Goal: Task Accomplishment & Management: Manage account settings

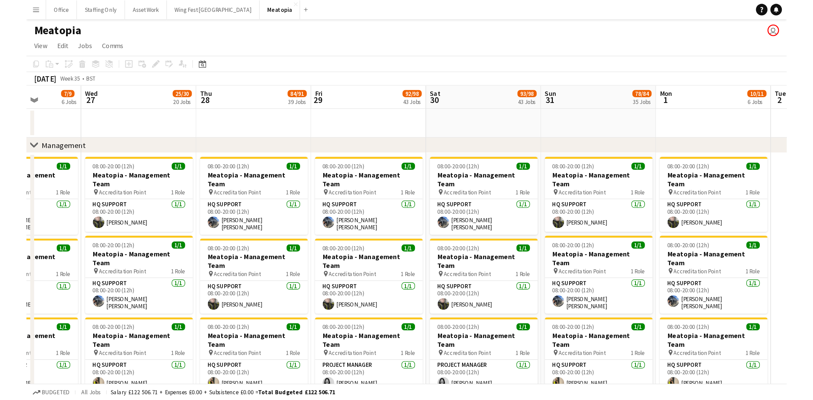
scroll to position [0, 204]
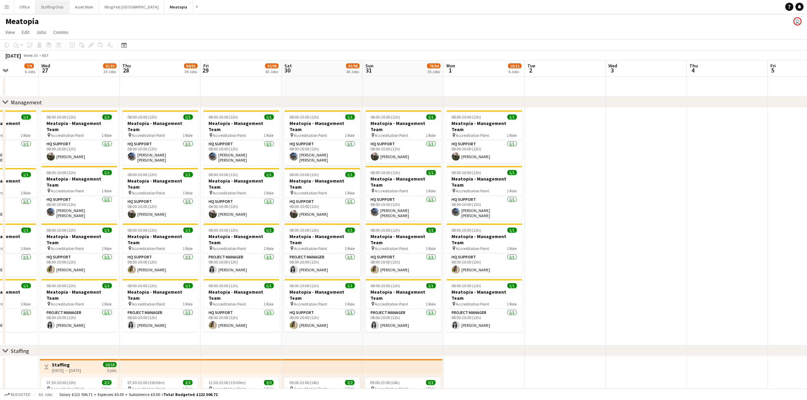
click at [43, 11] on button "Staffing Only Close" at bounding box center [53, 6] width 34 height 13
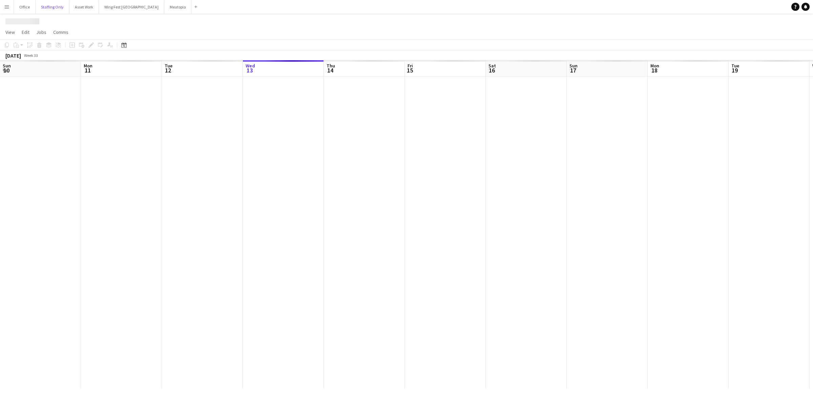
scroll to position [0, 177]
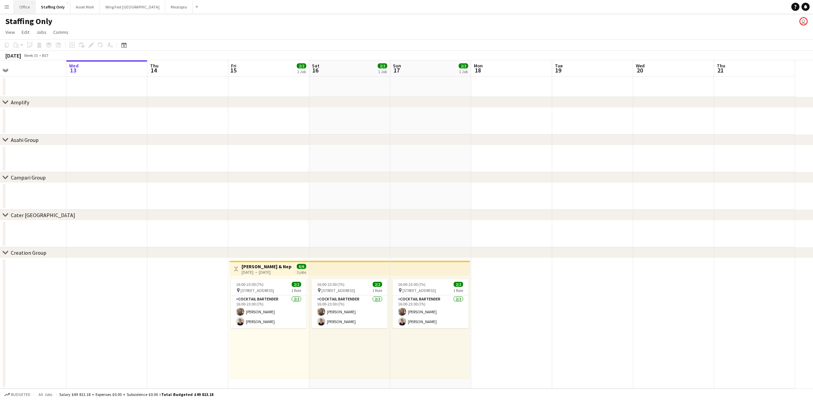
click at [25, 7] on button "Office Close" at bounding box center [25, 6] width 22 height 13
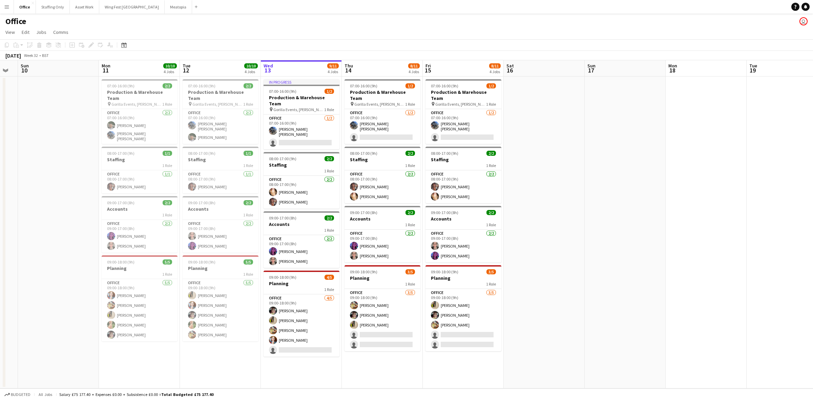
scroll to position [0, 141]
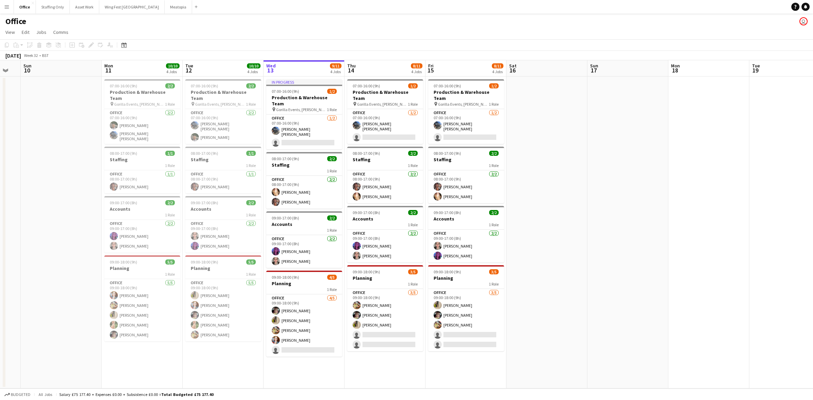
drag, startPoint x: 508, startPoint y: 240, endPoint x: 591, endPoint y: 236, distance: 83.8
click at [542, 236] on app-calendar-viewport "Fri 8 Sat 9 Sun 10 Mon 11 10/10 4 Jobs Tue 12 10/10 4 Jobs Wed 13 9/11 4 Jobs T…" at bounding box center [406, 224] width 813 height 328
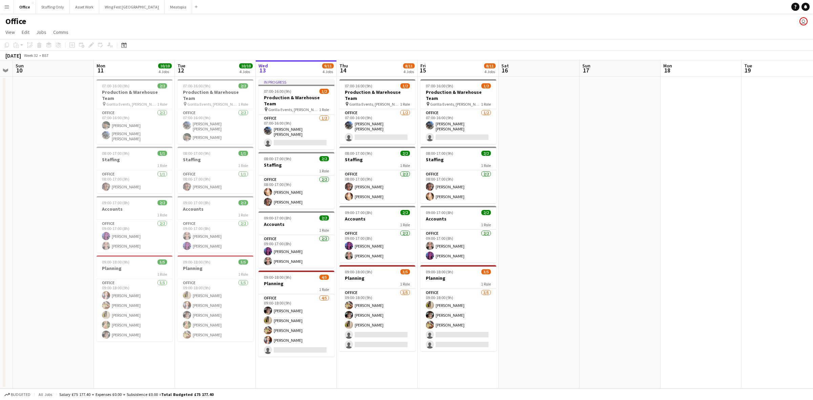
drag, startPoint x: 199, startPoint y: 358, endPoint x: 395, endPoint y: 343, distance: 196.1
click at [395, 282] on app-calendar-viewport "Fri 8 9/10 4 Jobs Sat 9 Sun 10 Mon 11 10/10 4 Jobs Tue 12 10/10 4 Jobs Wed 13 9…" at bounding box center [406, 224] width 813 height 328
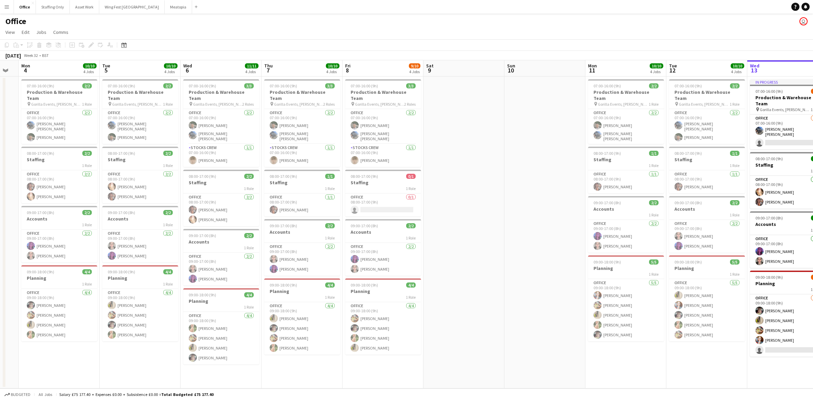
scroll to position [0, 202]
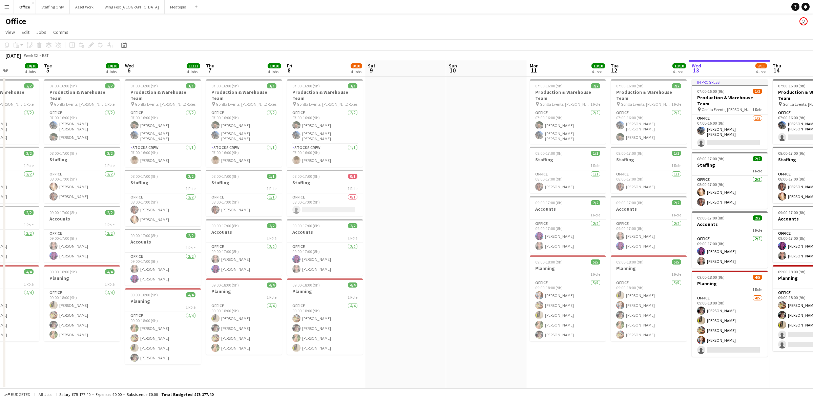
drag, startPoint x: 165, startPoint y: 279, endPoint x: 396, endPoint y: 270, distance: 230.6
click at [396, 270] on app-calendar-viewport "Sat 2 Sun 3 Mon 4 10/10 4 Jobs Tue 5 10/10 4 Jobs Wed 6 11/11 4 Jobs Thu 7 10/1…" at bounding box center [406, 224] width 813 height 328
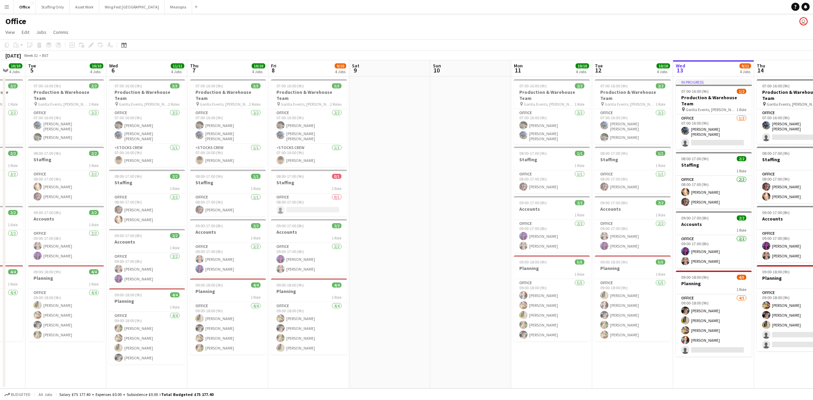
scroll to position [0, 222]
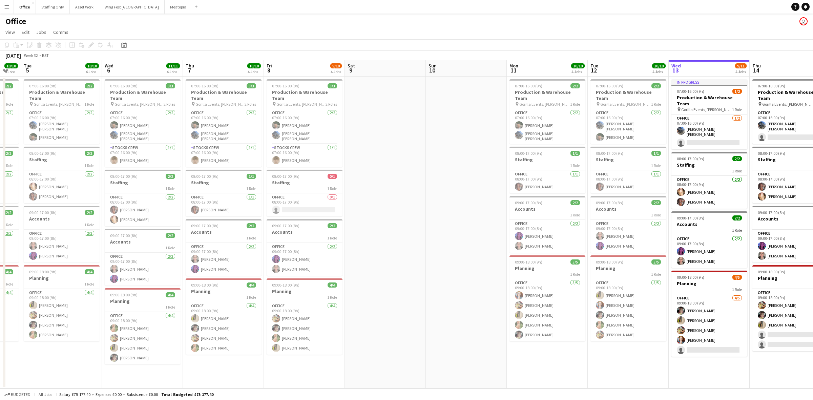
drag, startPoint x: 495, startPoint y: 173, endPoint x: 474, endPoint y: 174, distance: 20.4
click at [474, 174] on app-calendar-viewport "Sat 2 Sun 3 Mon 4 10/10 4 Jobs Tue 5 10/10 4 Jobs Wed 6 11/11 4 Jobs Thu 7 10/1…" at bounding box center [406, 224] width 813 height 328
click at [6, 8] on app-icon "Menu" at bounding box center [6, 6] width 5 height 5
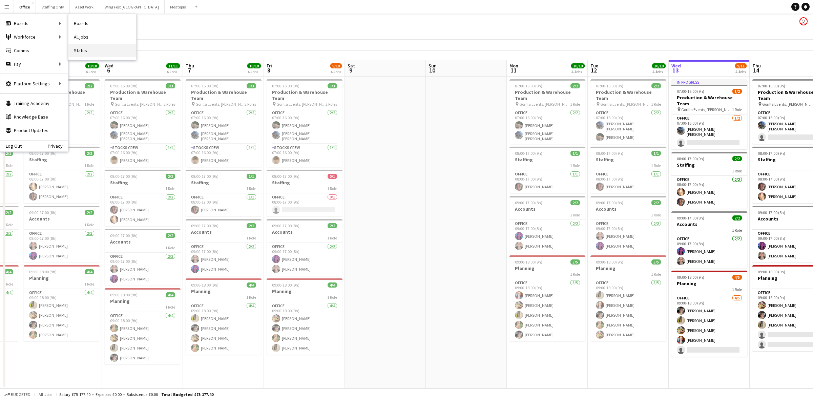
click at [99, 52] on link "Status" at bounding box center [102, 51] width 68 height 14
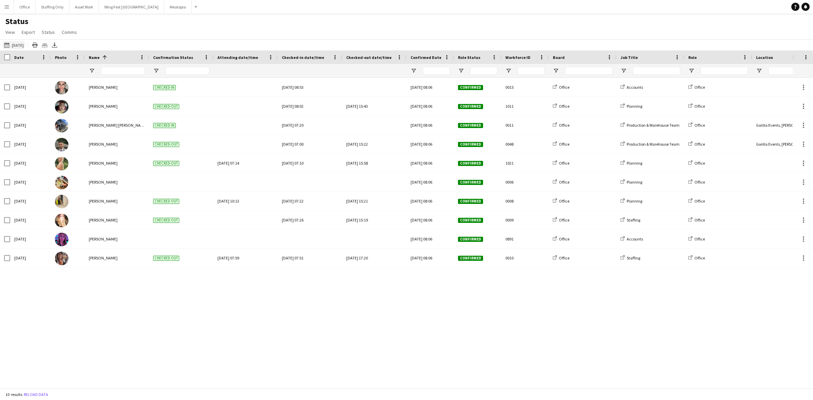
click at [21, 48] on button "[DATE] to [DATE] [DATE]" at bounding box center [14, 45] width 22 height 8
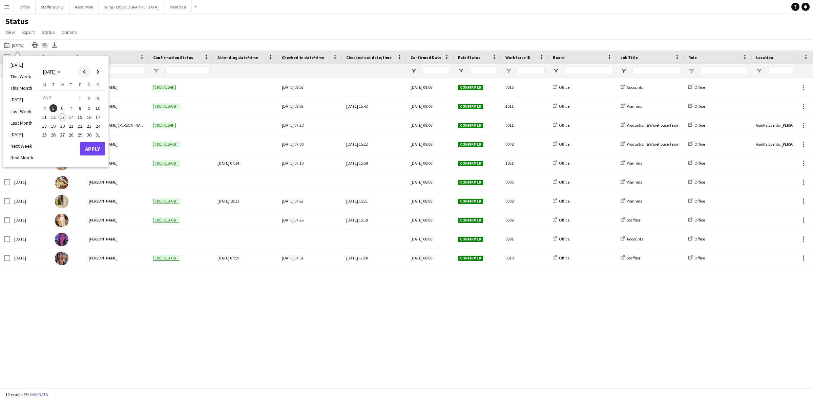
click at [81, 68] on span "Previous month" at bounding box center [85, 72] width 14 height 14
click at [53, 143] on span "29" at bounding box center [53, 142] width 8 height 8
click at [88, 157] on button "Apply" at bounding box center [92, 156] width 25 height 14
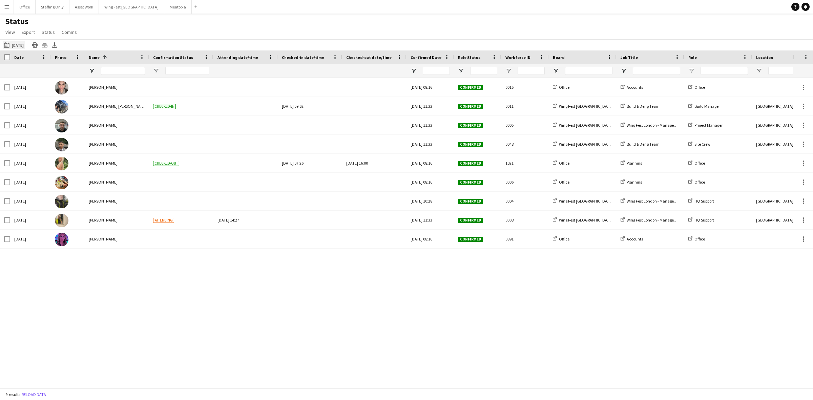
click at [22, 44] on button "[DATE] to [DATE] [DATE]" at bounding box center [14, 45] width 22 height 8
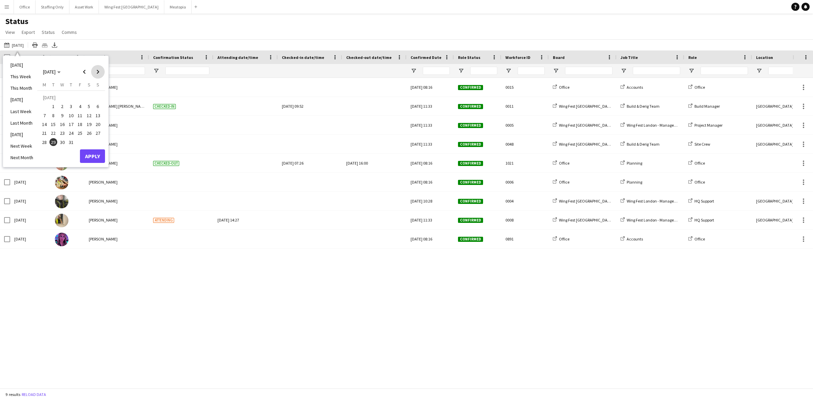
click at [99, 68] on span "Next month" at bounding box center [98, 72] width 14 height 14
click at [62, 107] on span "6" at bounding box center [62, 108] width 8 height 8
click at [96, 150] on button "Apply" at bounding box center [92, 149] width 25 height 14
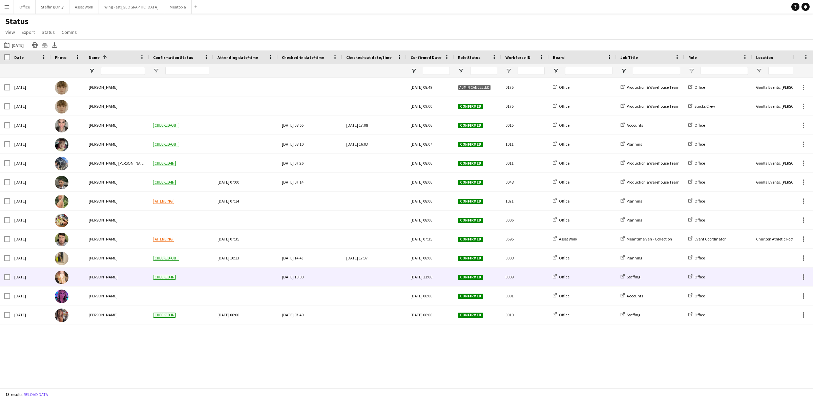
click at [370, 277] on div at bounding box center [374, 277] width 56 height 19
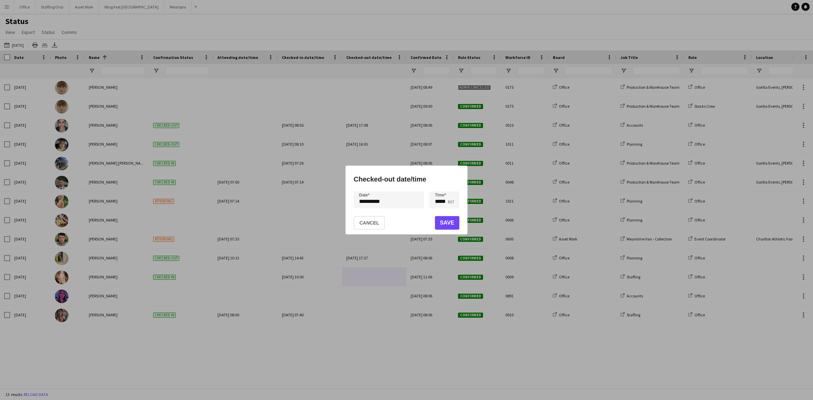
click at [385, 202] on div "**********" at bounding box center [406, 200] width 813 height 400
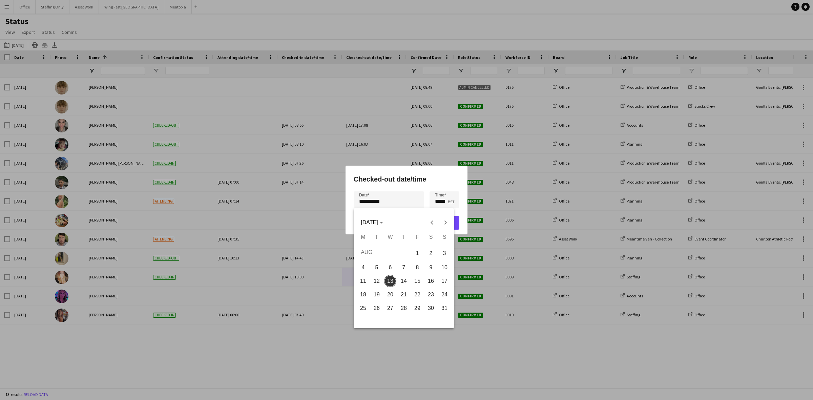
click at [390, 268] on span "6" at bounding box center [390, 268] width 12 height 12
type input "**********"
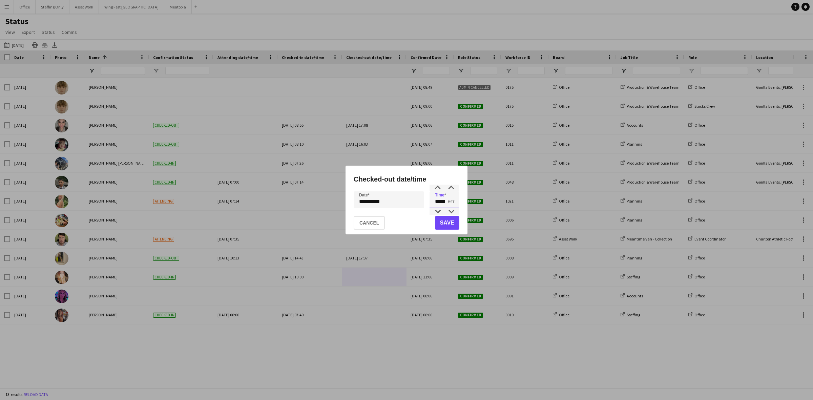
drag, startPoint x: 446, startPoint y: 203, endPoint x: 432, endPoint y: 203, distance: 13.9
click at [432, 203] on input "*****" at bounding box center [445, 199] width 30 height 17
type input "*****"
click at [445, 221] on button "Save" at bounding box center [447, 223] width 24 height 14
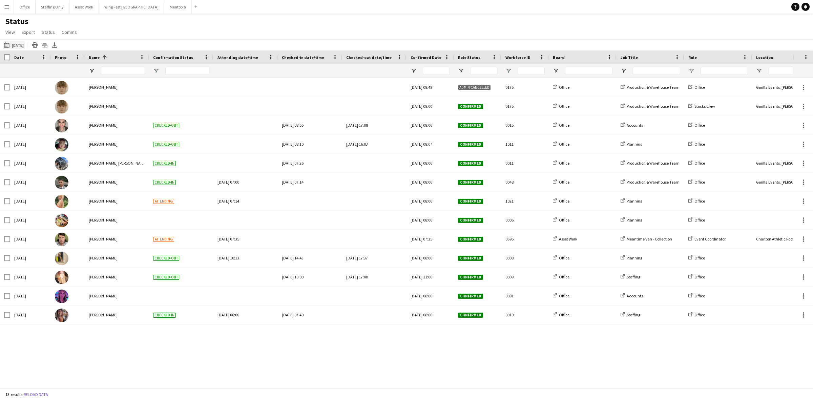
click at [15, 44] on button "[DATE] to [DATE] [DATE]" at bounding box center [14, 45] width 22 height 8
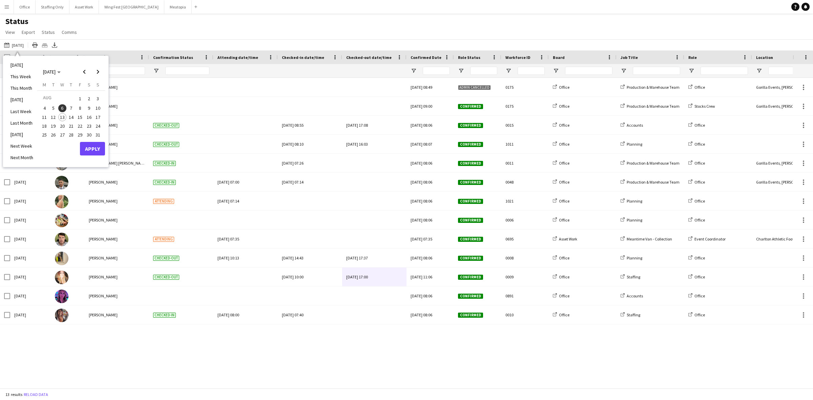
click at [61, 118] on span "13" at bounding box center [62, 117] width 8 height 8
click at [88, 147] on button "Apply" at bounding box center [92, 149] width 25 height 14
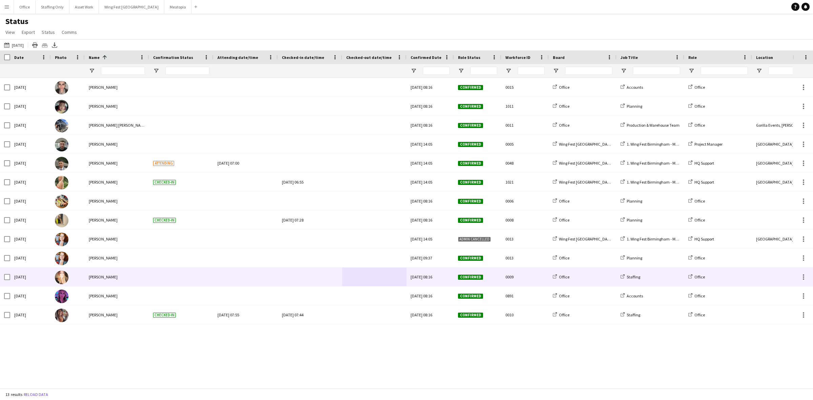
click at [312, 276] on div at bounding box center [310, 277] width 56 height 19
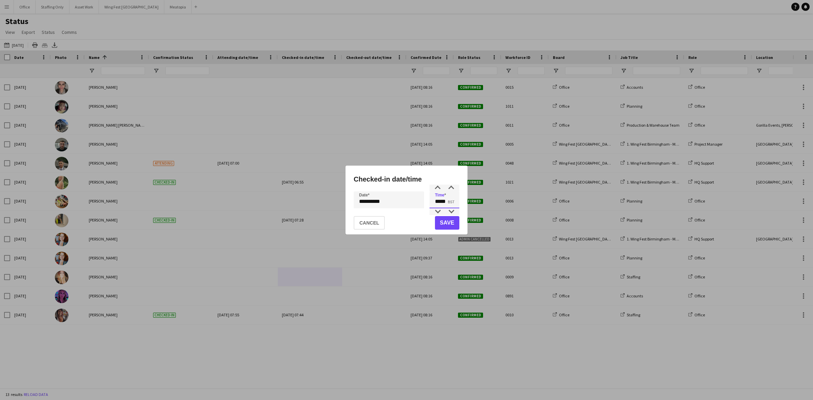
drag, startPoint x: 447, startPoint y: 203, endPoint x: 432, endPoint y: 202, distance: 14.2
click at [432, 203] on input "*****" at bounding box center [445, 199] width 30 height 17
type input "*****"
drag, startPoint x: 447, startPoint y: 224, endPoint x: 480, endPoint y: 163, distance: 69.3
click at [446, 224] on button "Save" at bounding box center [447, 223] width 24 height 14
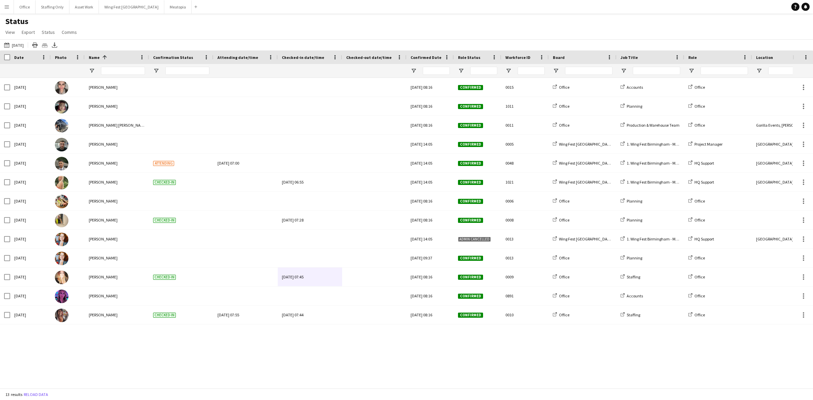
click at [5, 3] on button "Menu" at bounding box center [7, 7] width 14 height 14
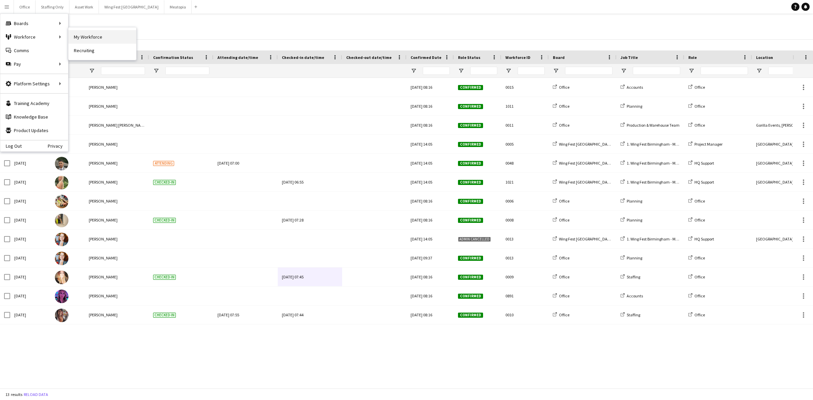
click at [87, 41] on link "My Workforce" at bounding box center [102, 37] width 68 height 14
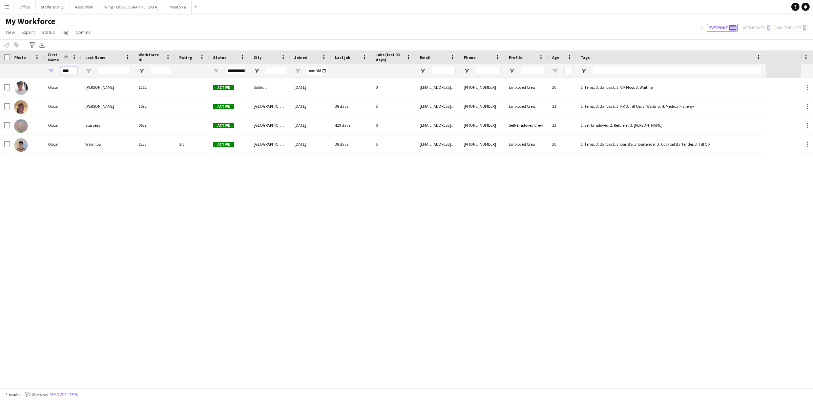
drag, startPoint x: 74, startPoint y: 70, endPoint x: 34, endPoint y: 63, distance: 40.6
click at [35, 63] on div "Workforce Details Photo First Name 1" at bounding box center [383, 63] width 766 height 27
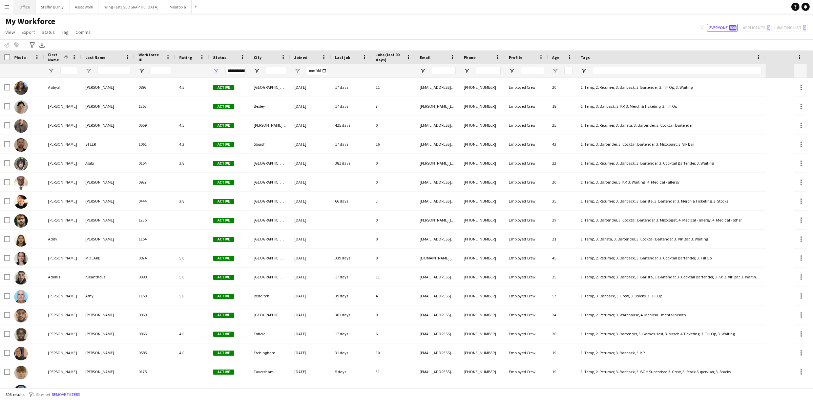
click at [22, 9] on button "Office Close" at bounding box center [25, 6] width 22 height 13
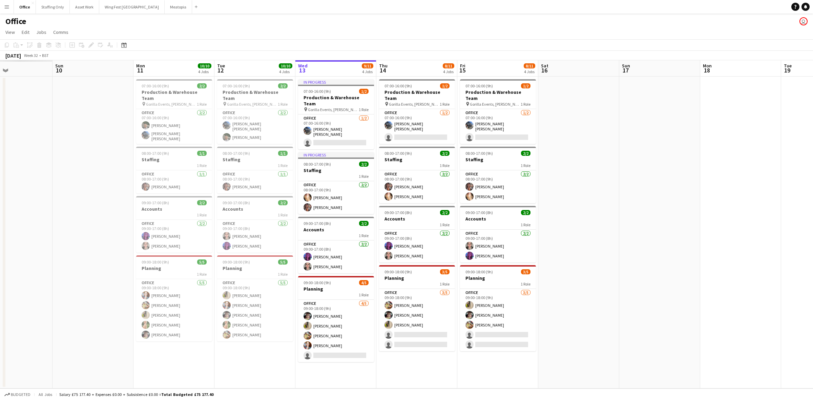
scroll to position [0, 186]
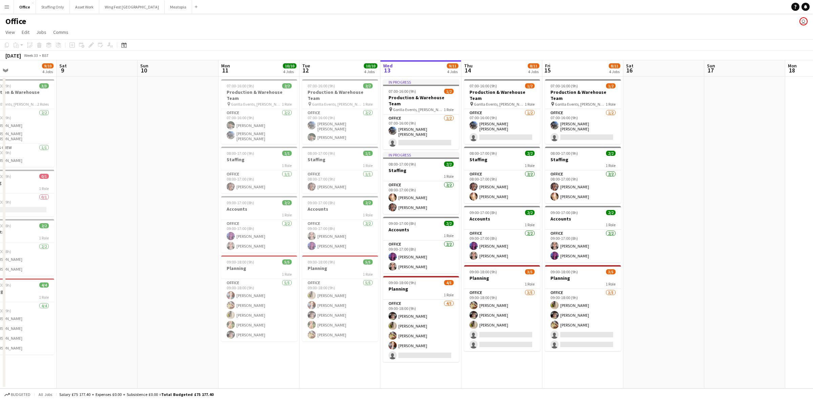
drag, startPoint x: 87, startPoint y: 365, endPoint x: 382, endPoint y: 368, distance: 294.8
click at [382, 282] on app-calendar-viewport "Wed 6 Thu 7 10/10 4 Jobs Fri 8 9/10 4 Jobs Sat 9 Sun 10 Mon 11 10/10 4 Jobs Tue…" at bounding box center [406, 224] width 813 height 328
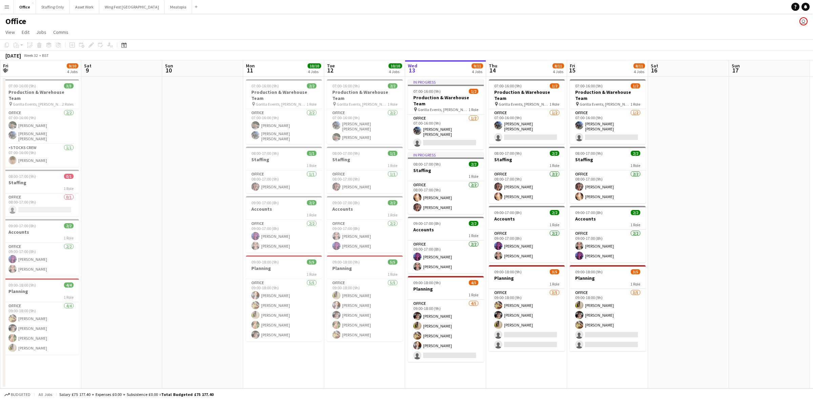
drag, startPoint x: 239, startPoint y: 299, endPoint x: 325, endPoint y: 290, distance: 86.5
click at [342, 282] on app-calendar-viewport "Wed 6 11/11 4 Jobs Thu 7 10/10 4 Jobs Fri 8 9/10 4 Jobs Sat 9 Sun 10 Mon 11 10/…" at bounding box center [406, 224] width 813 height 328
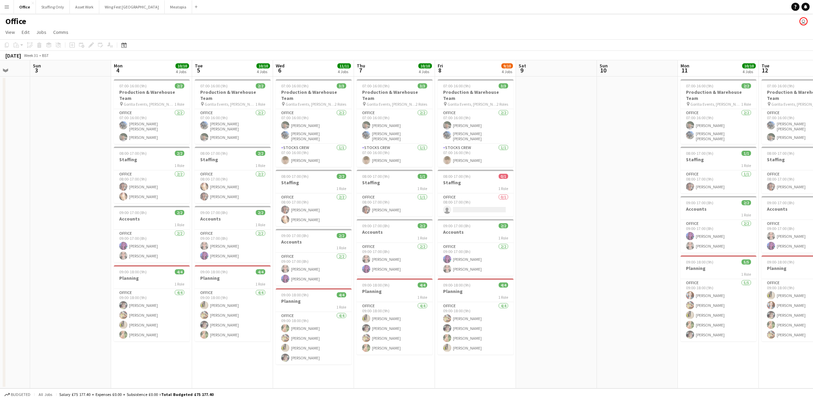
scroll to position [0, 187]
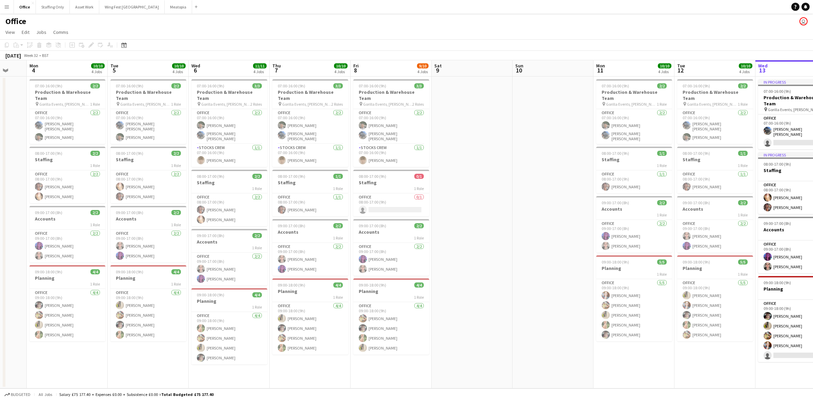
drag, startPoint x: 310, startPoint y: 336, endPoint x: 411, endPoint y: 344, distance: 101.0
click at [385, 282] on app-calendar-viewport "Fri 1 8/9 3 Jobs Sat 2 Sun 3 Mon 4 10/10 4 Jobs Tue 5 10/10 4 Jobs Wed 6 11/11 …" at bounding box center [406, 224] width 813 height 328
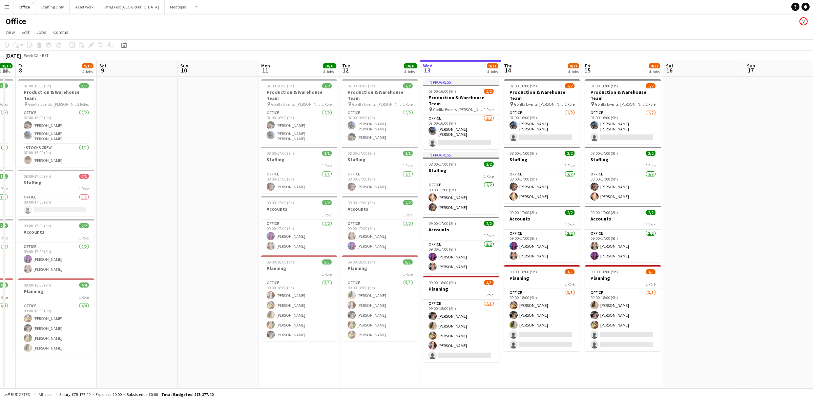
scroll to position [0, 263]
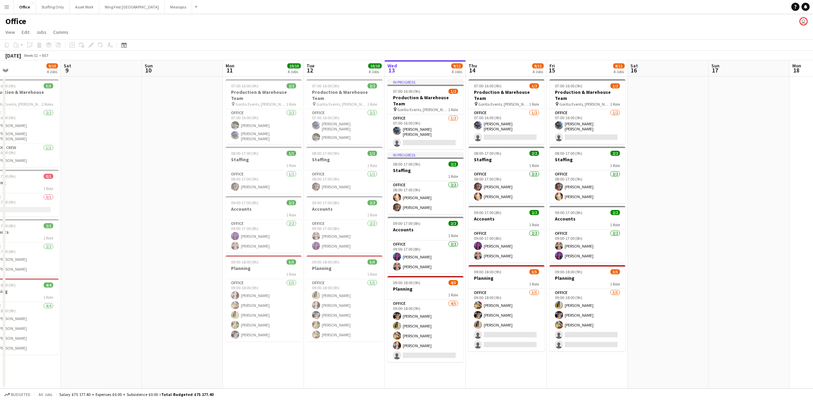
drag, startPoint x: 606, startPoint y: 369, endPoint x: 317, endPoint y: 353, distance: 289.5
click at [317, 282] on app-calendar-viewport "Tue 5 10/10 4 Jobs Wed 6 11/11 4 Jobs Thu 7 10/10 4 Jobs Fri 8 9/10 4 Jobs Sat …" at bounding box center [406, 224] width 813 height 328
click at [6, 10] on button "Menu" at bounding box center [7, 7] width 14 height 14
click at [73, 38] on link "My Workforce" at bounding box center [102, 37] width 68 height 14
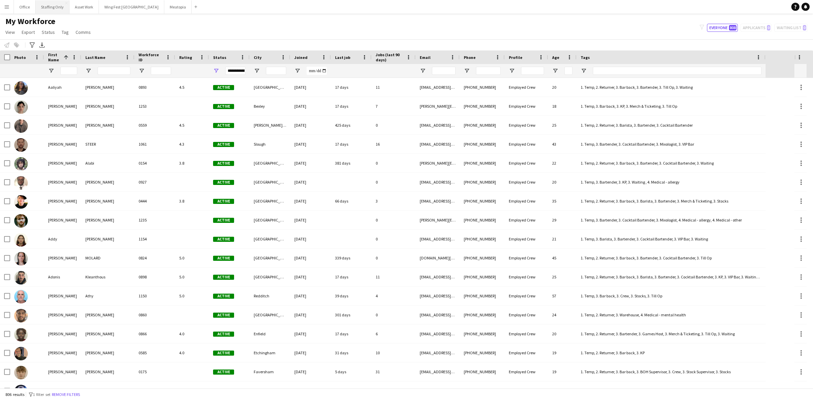
click at [42, 10] on button "Staffing Only Close" at bounding box center [53, 6] width 34 height 13
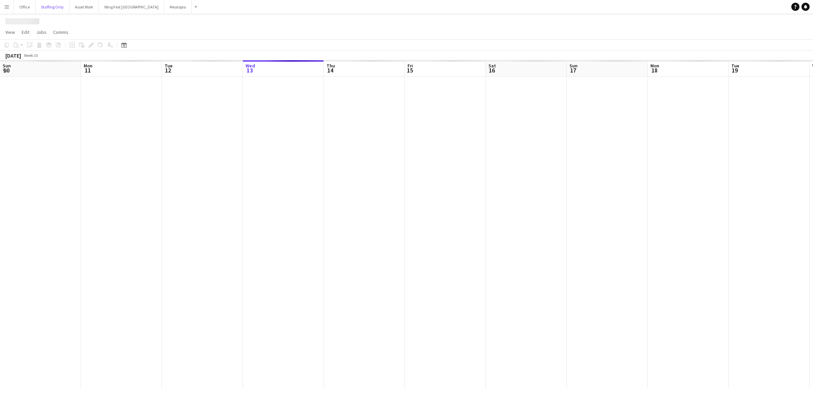
scroll to position [0, 177]
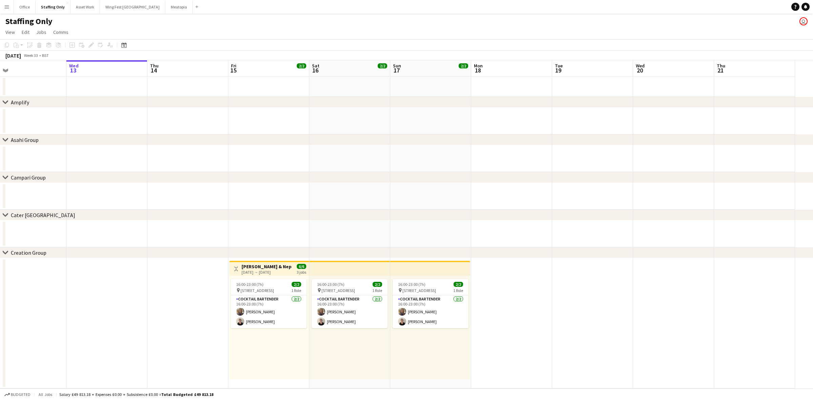
click at [257, 268] on h3 "[PERSON_NAME] & Nephew Activation" at bounding box center [267, 267] width 50 height 6
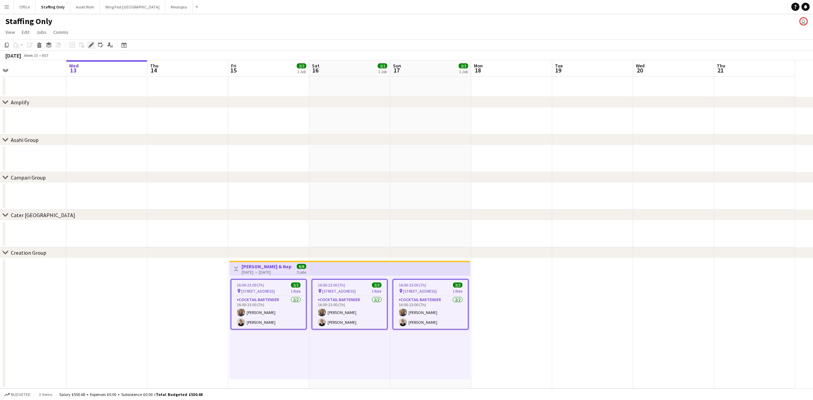
click at [90, 45] on icon "Edit" at bounding box center [90, 44] width 5 height 5
type input "**********"
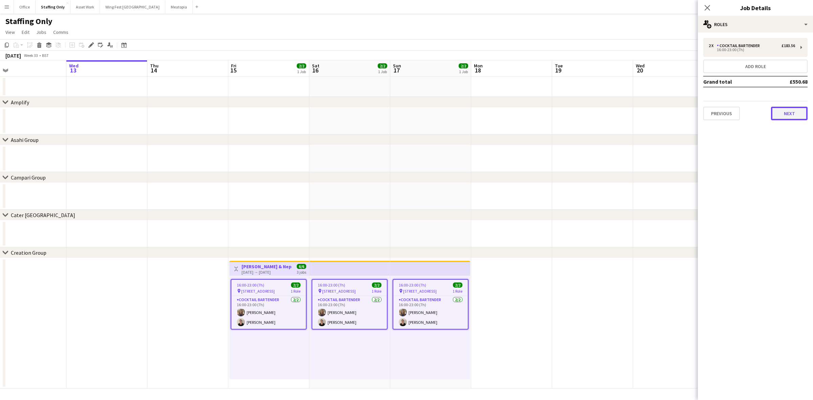
click at [542, 114] on button "Next" at bounding box center [789, 114] width 37 height 14
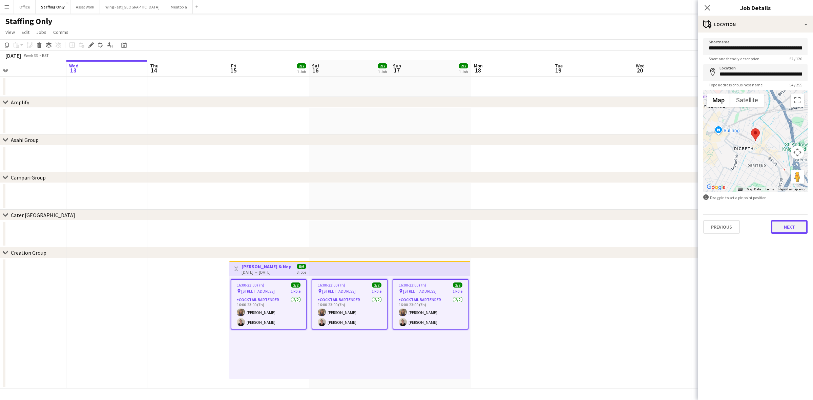
click at [542, 226] on button "Next" at bounding box center [789, 227] width 37 height 14
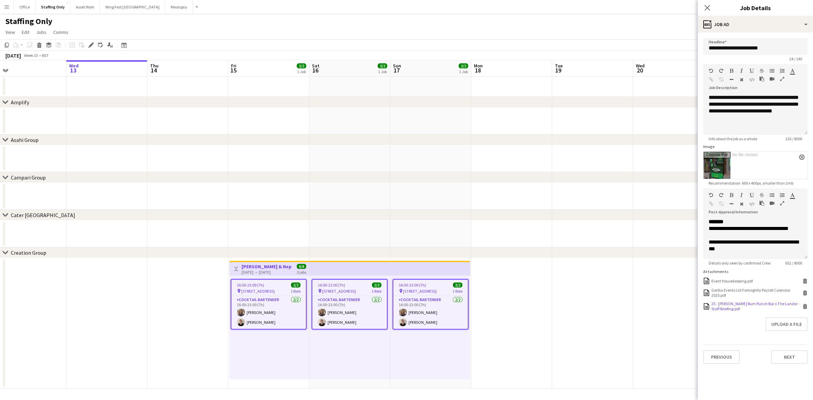
click at [542, 282] on icon at bounding box center [805, 307] width 3 height 3
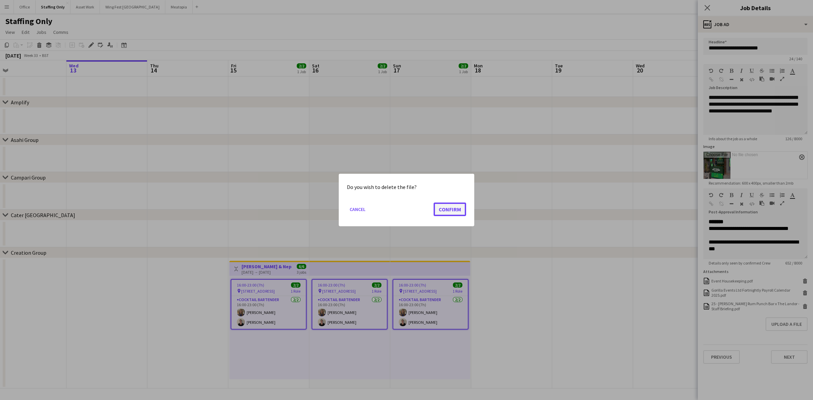
click at [458, 212] on button "Confirm" at bounding box center [450, 210] width 33 height 14
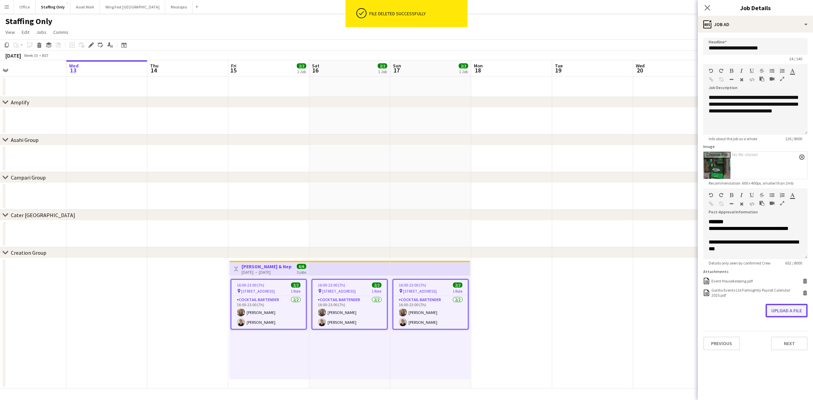
click at [542, 282] on button "Upload a file" at bounding box center [787, 311] width 42 height 14
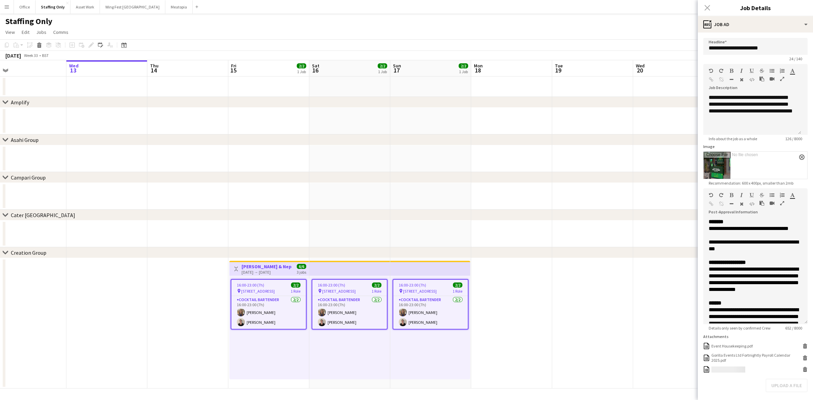
drag, startPoint x: 804, startPoint y: 255, endPoint x: 802, endPoint y: 322, distance: 67.1
click at [542, 282] on form "**********" at bounding box center [755, 231] width 115 height 387
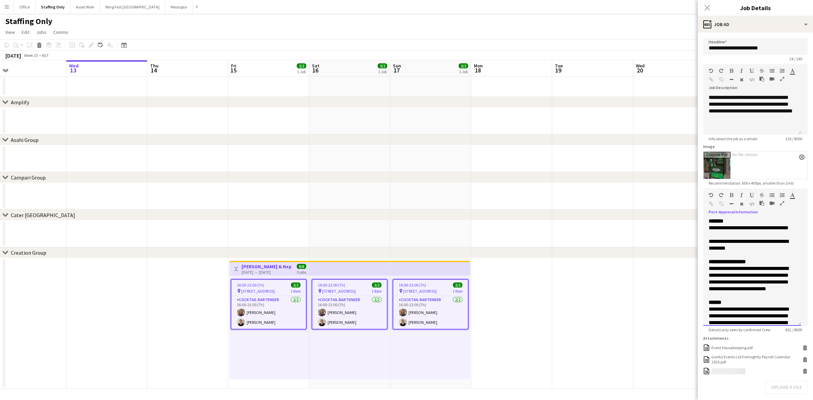
scroll to position [0, 0]
click at [542, 117] on div "**********" at bounding box center [752, 114] width 98 height 41
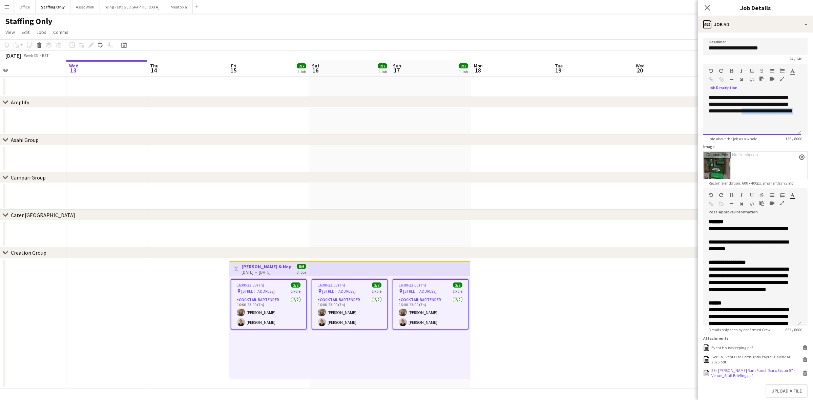
drag, startPoint x: 748, startPoint y: 118, endPoint x: 767, endPoint y: 113, distance: 19.6
click at [542, 113] on div "**********" at bounding box center [752, 114] width 98 height 41
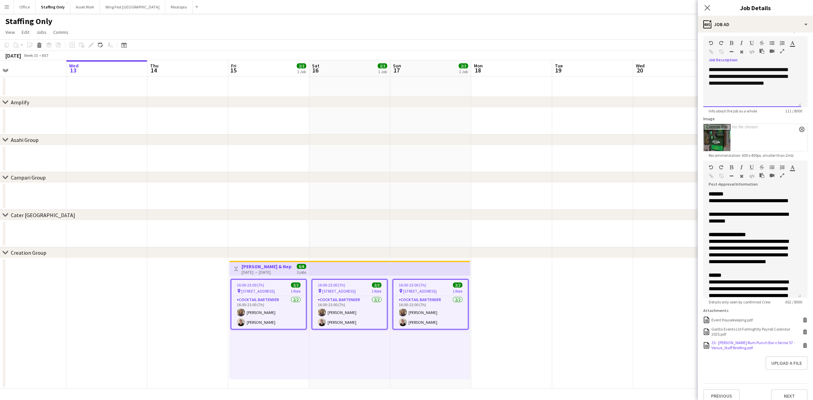
scroll to position [40, 0]
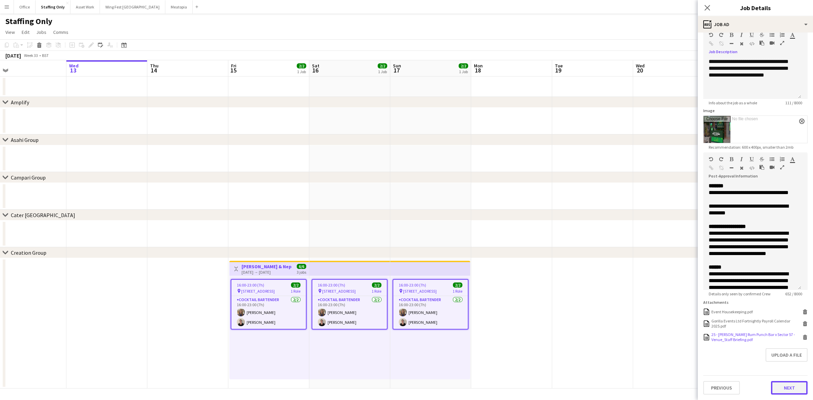
click at [542, 282] on button "Next" at bounding box center [789, 388] width 37 height 14
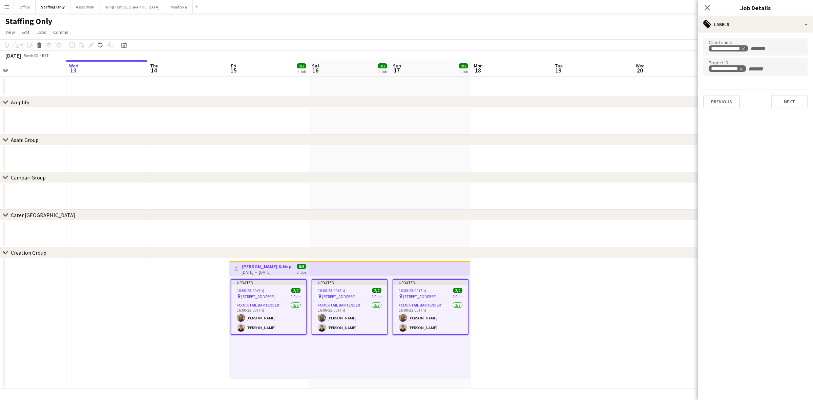
scroll to position [0, 0]
click at [542, 103] on button "Previous" at bounding box center [721, 102] width 37 height 14
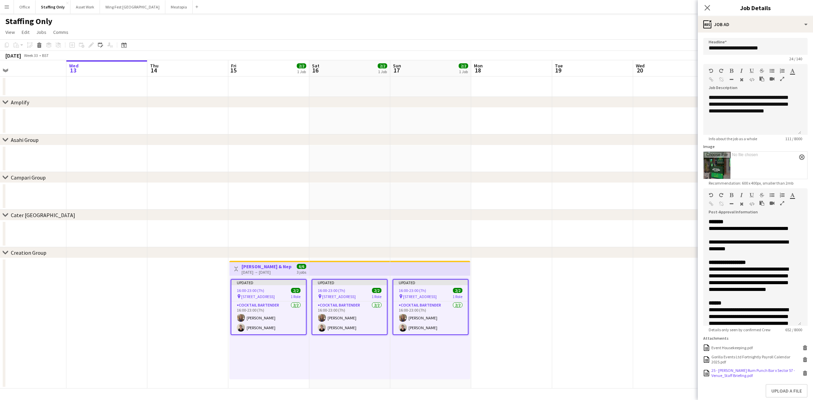
scroll to position [42, 0]
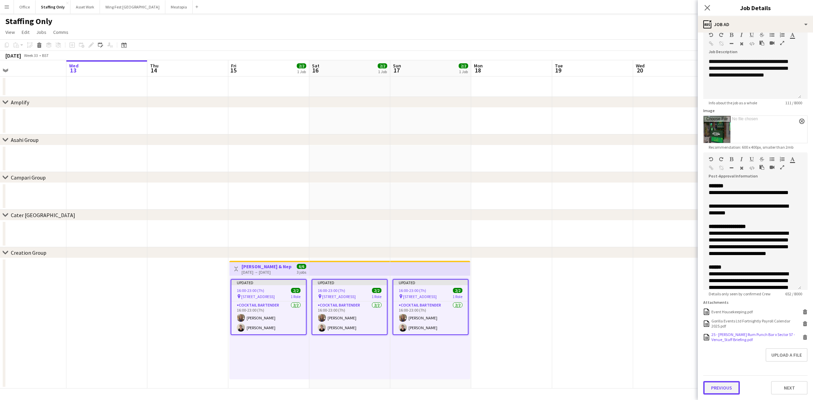
click at [542, 282] on button "Previous" at bounding box center [721, 388] width 37 height 14
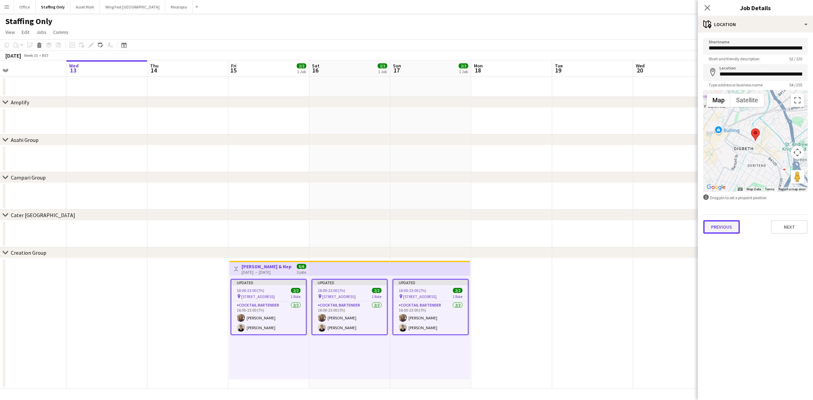
click at [542, 230] on button "Previous" at bounding box center [721, 227] width 37 height 14
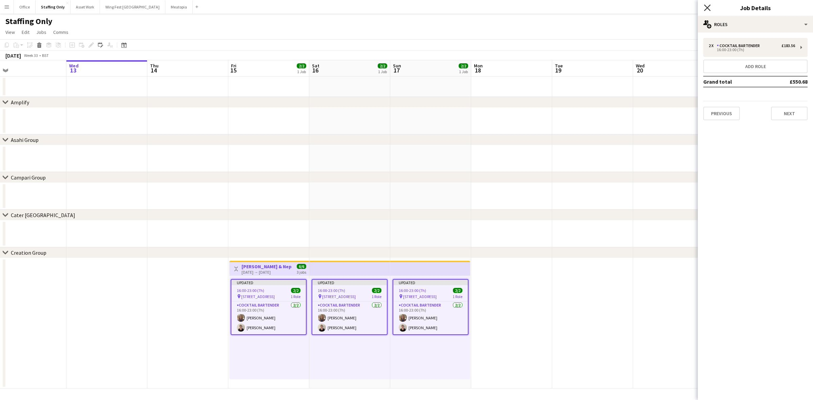
click at [542, 8] on icon at bounding box center [707, 7] width 6 height 6
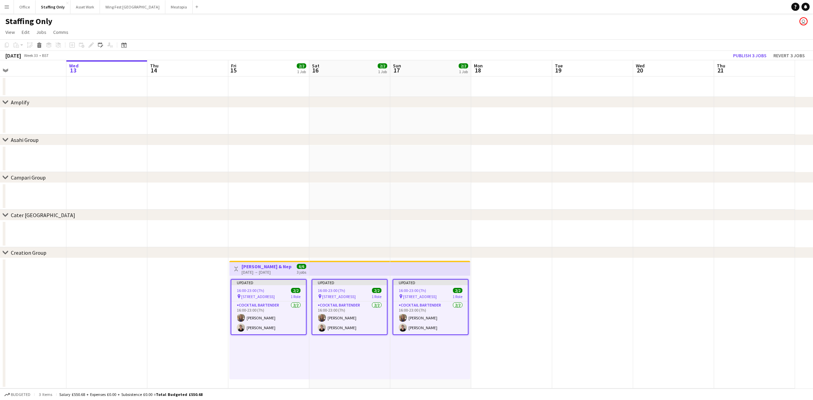
click at [351, 282] on div "Updated 16:00-23:00 (7h) 2/2 pin [STREET_ADDRESS] 1 Role Cocktail Bartender [DA…" at bounding box center [349, 328] width 81 height 104
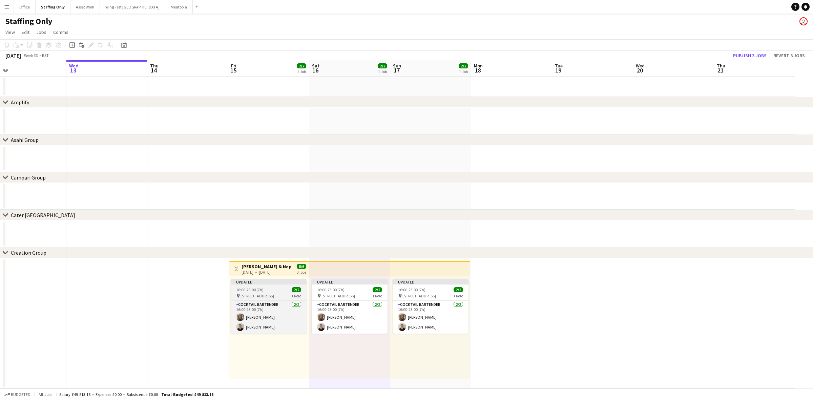
click at [256, 282] on div "pin [STREET_ADDRESS] Role" at bounding box center [269, 295] width 76 height 5
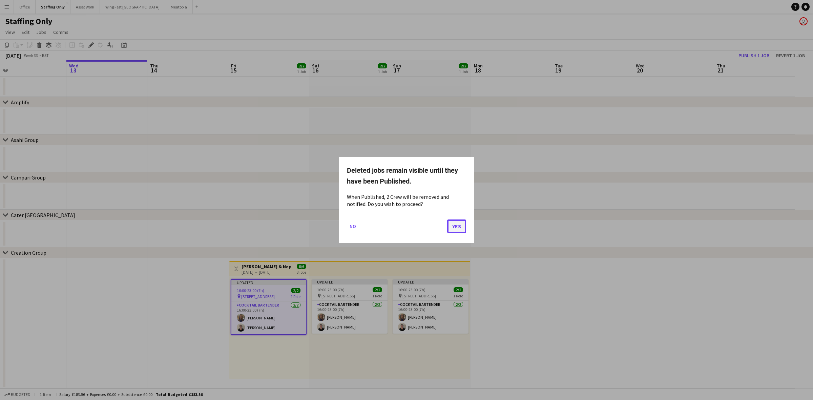
click at [457, 224] on button "Yes" at bounding box center [456, 227] width 19 height 14
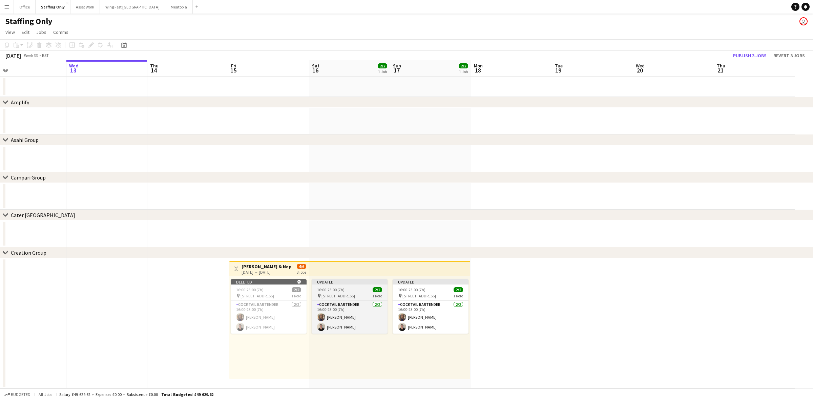
click at [354, 282] on div "16:00-23:00 (7h) 2/2" at bounding box center [350, 289] width 76 height 5
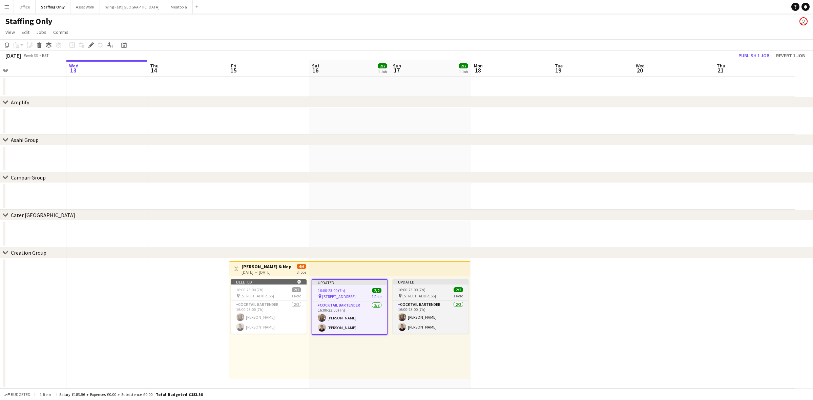
click at [422, 282] on div "pin [STREET_ADDRESS] Role" at bounding box center [431, 295] width 76 height 5
click at [91, 43] on icon "Edit" at bounding box center [90, 44] width 5 height 5
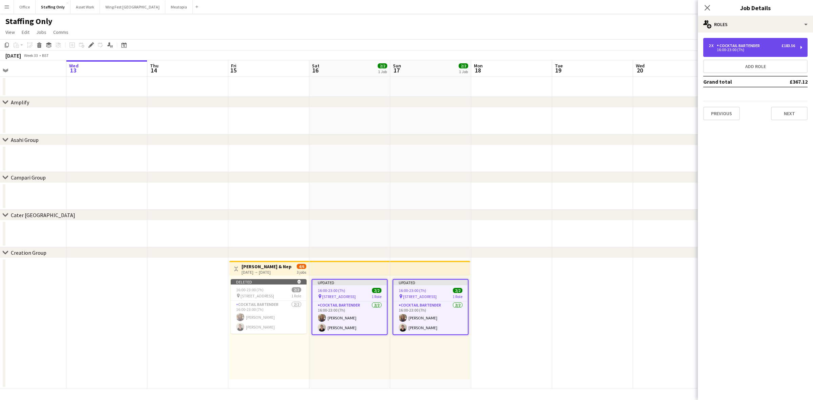
click at [542, 52] on div "16:00-23:00 (7h)" at bounding box center [752, 49] width 86 height 3
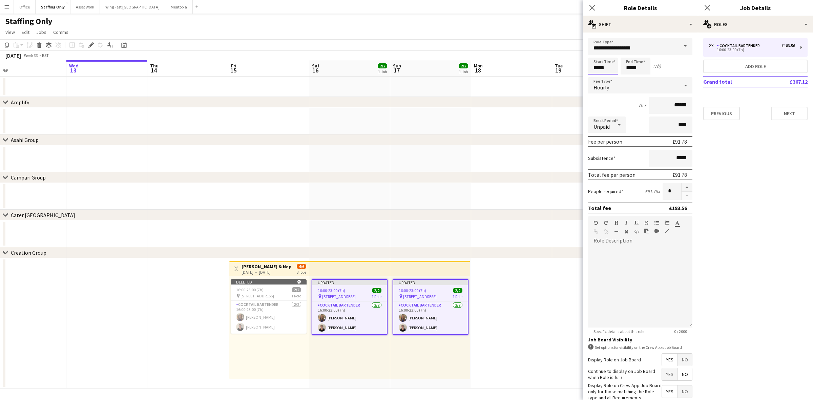
click at [542, 63] on body "Menu Boards Boards Boards All jobs Status Workforce Workforce My Workforce Recr…" at bounding box center [406, 200] width 813 height 400
type input "*****"
click at [542, 123] on input "****" at bounding box center [670, 125] width 43 height 17
type input "***"
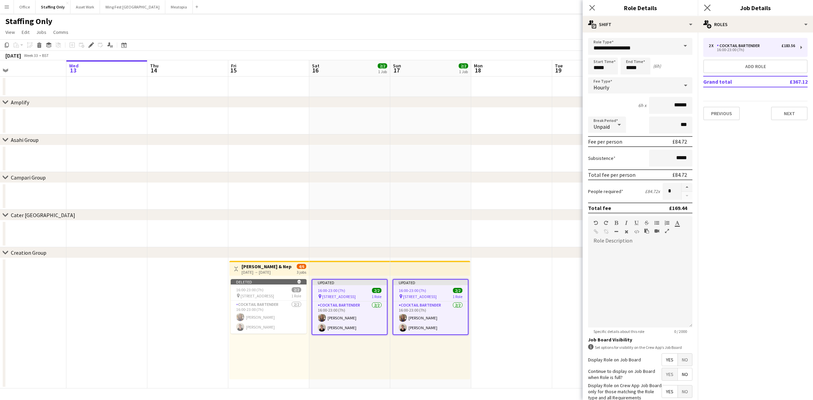
click at [542, 7] on icon "Close pop-in" at bounding box center [707, 7] width 6 height 6
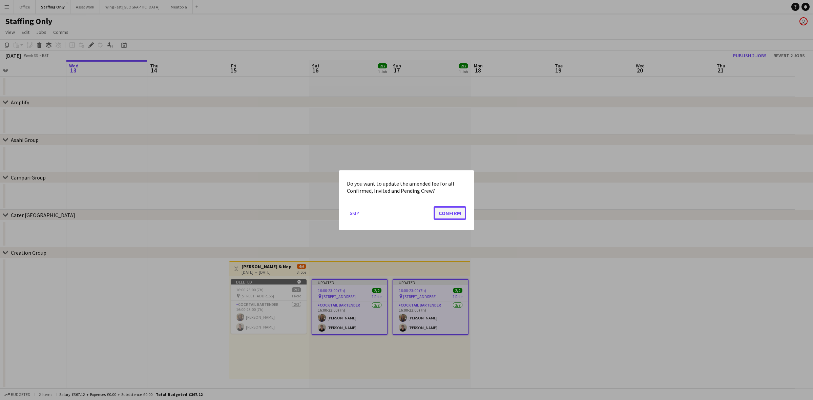
click at [448, 212] on button "Confirm" at bounding box center [450, 213] width 33 height 14
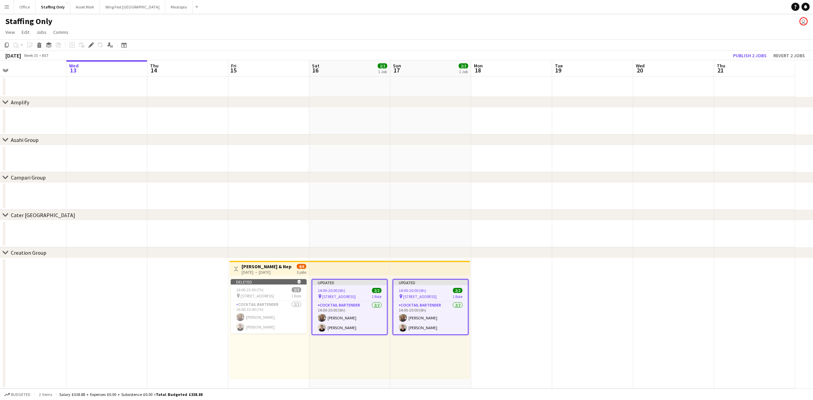
click at [395, 282] on div "Updated 14:00-20:00 (6h) 2/2 pin [STREET_ADDRESS] 1 Role Cocktail Bartender [DA…" at bounding box center [430, 328] width 80 height 104
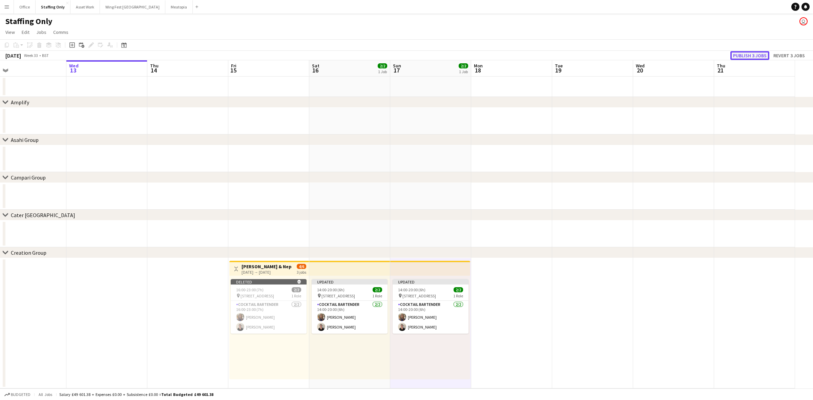
click at [542, 51] on button "Publish 3 jobs" at bounding box center [750, 55] width 39 height 9
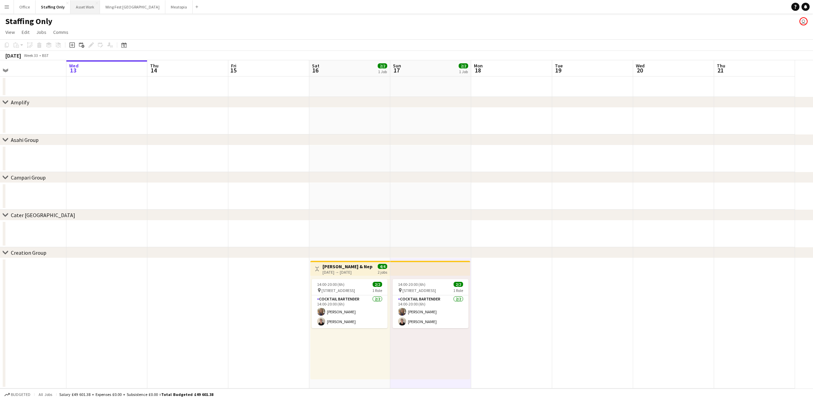
click at [81, 9] on button "Asset Work Close" at bounding box center [84, 6] width 29 height 13
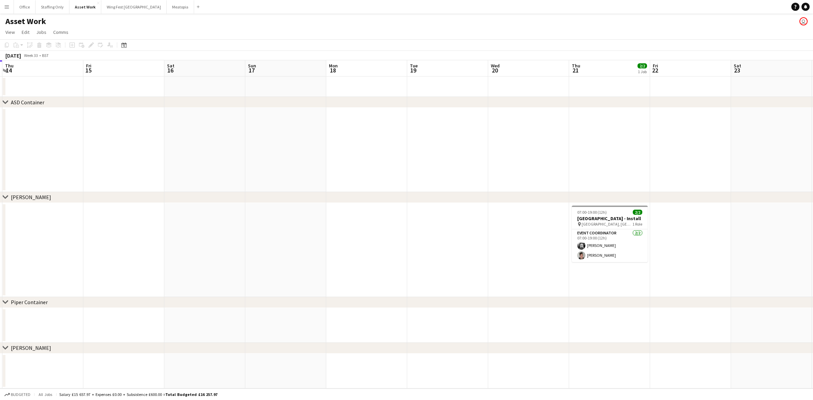
scroll to position [0, 261]
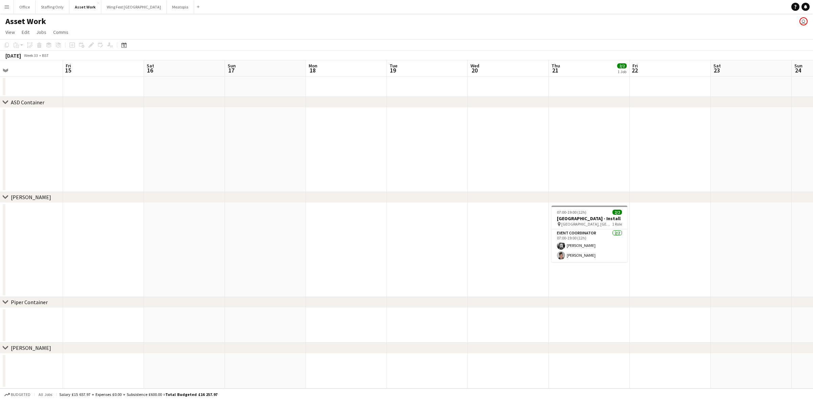
drag, startPoint x: 597, startPoint y: 192, endPoint x: 348, endPoint y: 198, distance: 249.8
click at [348, 198] on div "chevron-right ASD Container chevron-right [PERSON_NAME] chevron-right Piper Con…" at bounding box center [406, 224] width 813 height 328
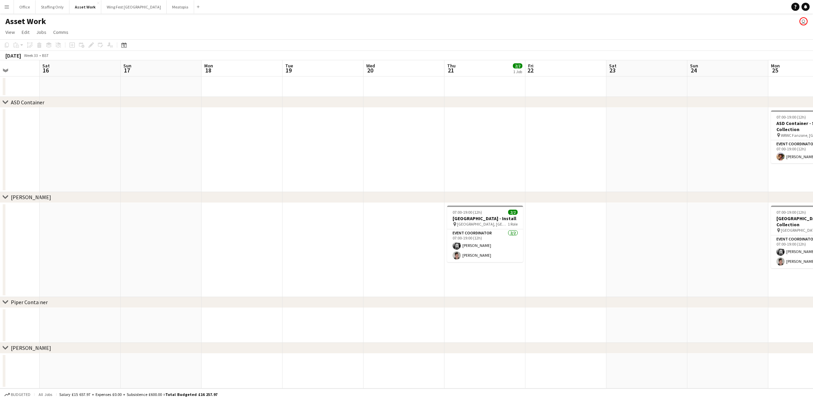
scroll to position [0, 209]
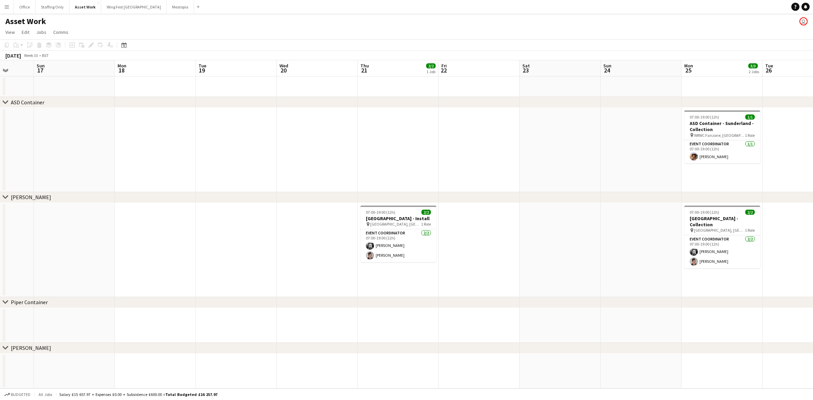
drag, startPoint x: 417, startPoint y: 211, endPoint x: 305, endPoint y: 210, distance: 112.2
click at [305, 210] on app-calendar-viewport "Thu 14 Fri 15 Sat 16 Sun 17 Mon 18 Tue 19 Wed 20 Thu 21 2/2 1 Job Fri 22 Sat 23…" at bounding box center [406, 224] width 813 height 328
click at [542, 126] on h3 "ASD Container - Sunderland - Collection" at bounding box center [723, 126] width 76 height 12
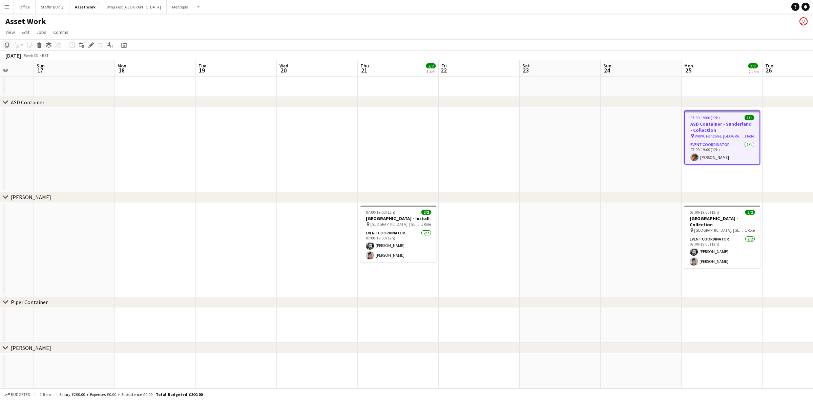
click at [5, 42] on icon "Copy" at bounding box center [6, 44] width 5 height 5
click at [312, 137] on app-date-cell at bounding box center [317, 150] width 81 height 84
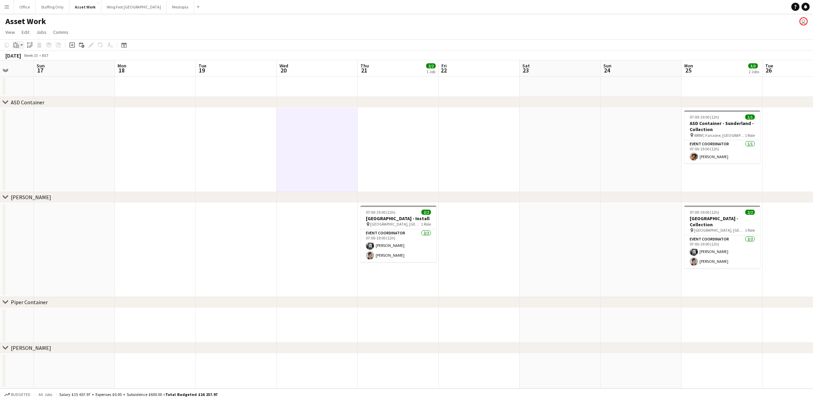
click at [17, 43] on icon at bounding box center [17, 43] width 1 height 1
click at [31, 66] on link "Paste with crew Ctrl+Shift+V" at bounding box center [50, 69] width 64 height 6
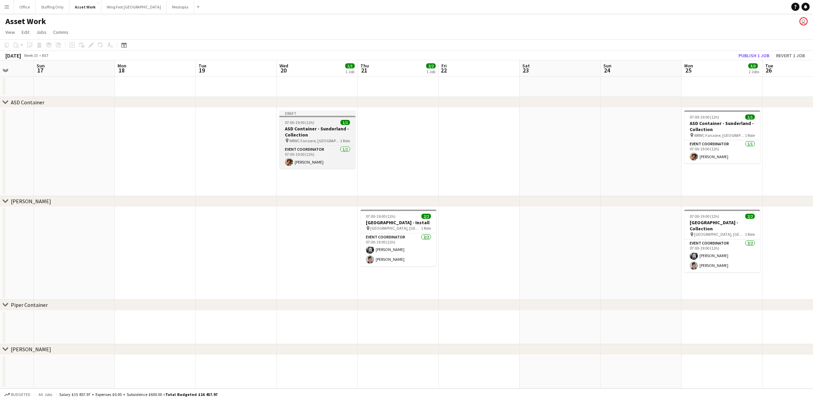
click at [304, 130] on h3 "ASD Container - Sunderland - Collection" at bounding box center [318, 132] width 76 height 12
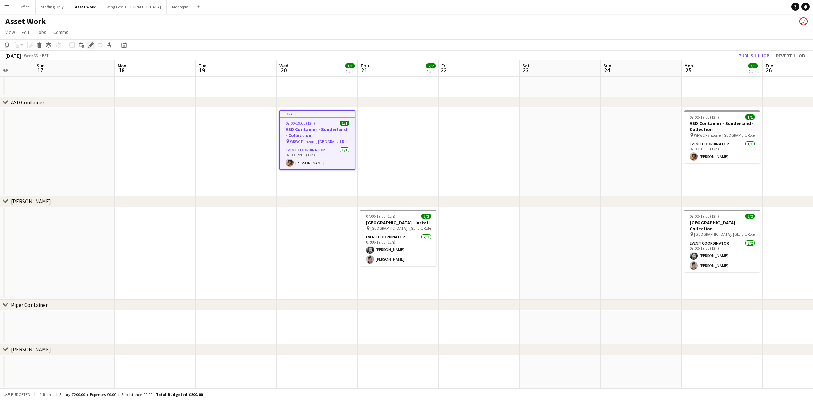
click at [90, 46] on icon at bounding box center [91, 45] width 4 height 4
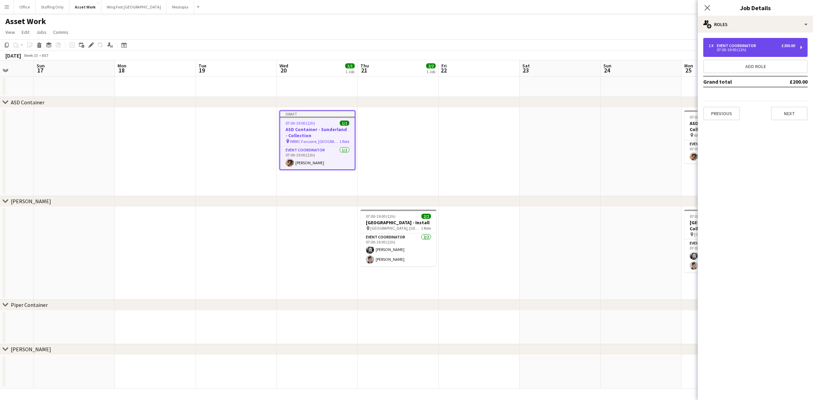
click at [542, 51] on div "07:00-19:00 (12h)" at bounding box center [752, 49] width 86 height 3
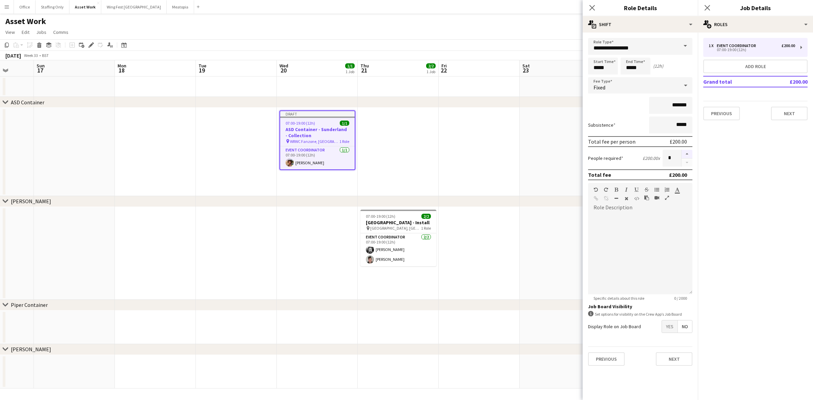
click at [542, 151] on button "button" at bounding box center [687, 154] width 11 height 9
type input "*"
click at [542, 6] on icon at bounding box center [707, 7] width 6 height 6
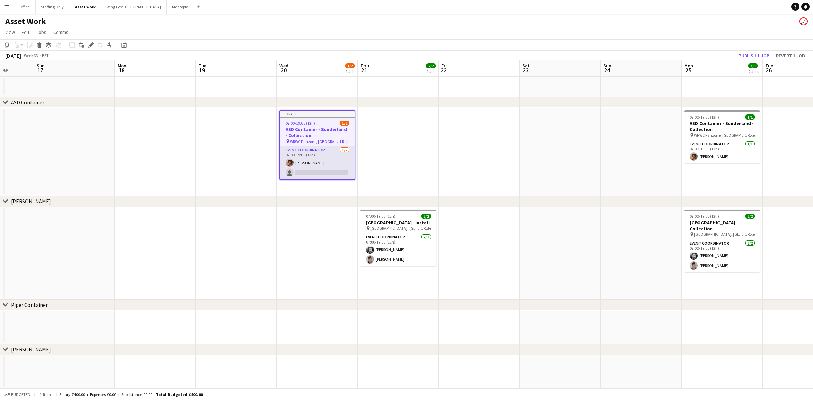
click at [320, 171] on app-card-role "Event Coordinator [DATE] 07:00-19:00 (12h) [PERSON_NAME] single-neutral-actions" at bounding box center [317, 162] width 75 height 33
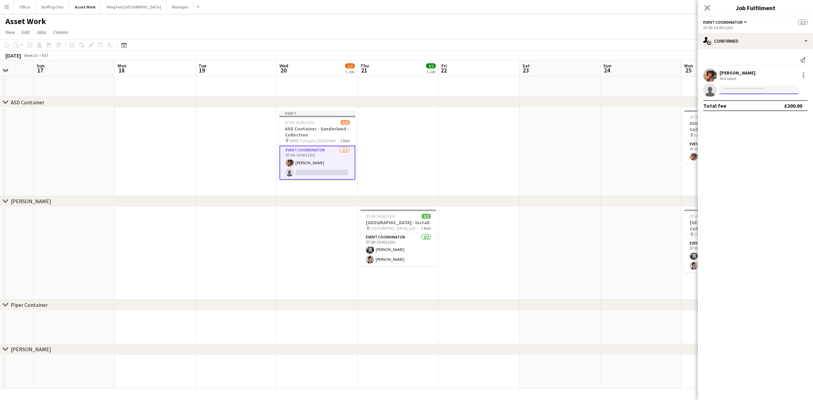
click at [542, 90] on input at bounding box center [759, 90] width 79 height 8
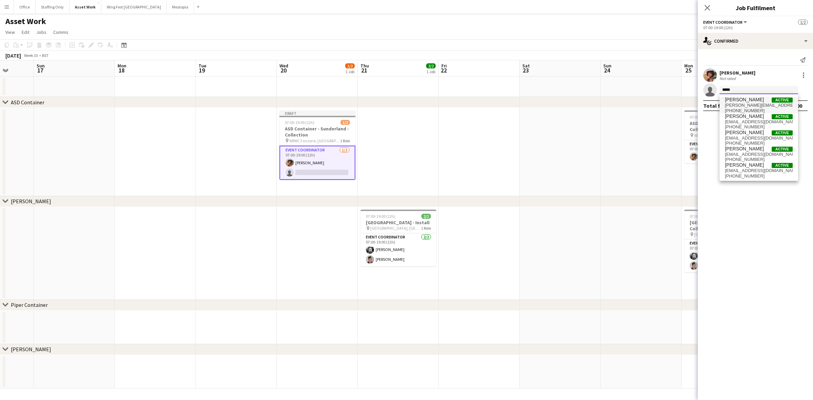
type input "*****"
click at [542, 102] on span "[PERSON_NAME]" at bounding box center [744, 100] width 39 height 6
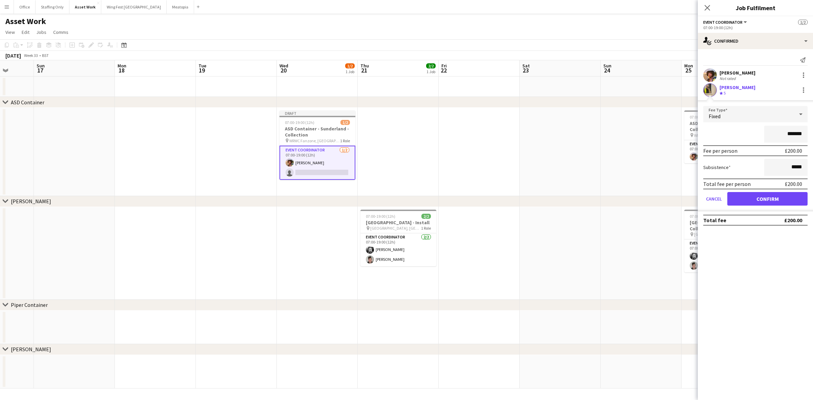
click at [542, 113] on div "Fixed" at bounding box center [748, 114] width 91 height 16
click at [542, 130] on span "Hourly" at bounding box center [756, 133] width 94 height 6
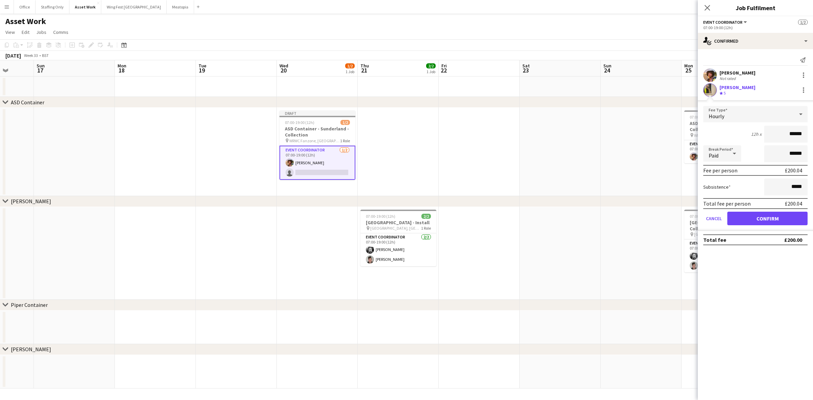
drag, startPoint x: 804, startPoint y: 134, endPoint x: 768, endPoint y: 132, distance: 36.6
click at [542, 132] on input "******" at bounding box center [785, 134] width 43 height 17
type input "**"
click at [542, 157] on div "Paid" at bounding box center [715, 153] width 24 height 16
click at [542, 193] on mat-option "Unpaid" at bounding box center [722, 189] width 38 height 17
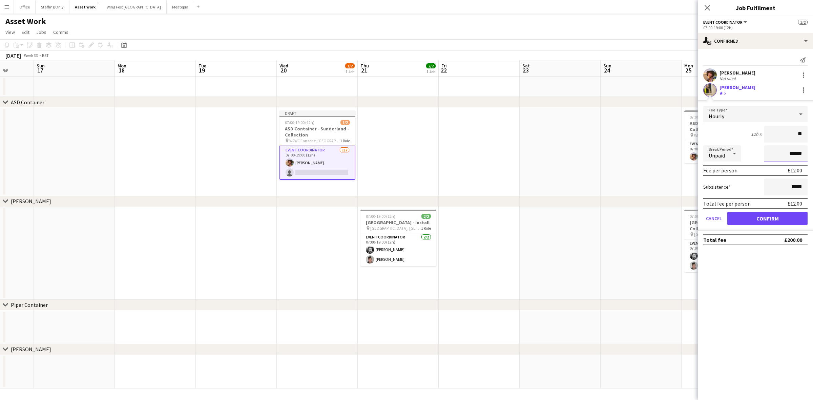
click at [542, 154] on input "******" at bounding box center [785, 153] width 43 height 17
type input "*******"
click at [542, 219] on button "Confirm" at bounding box center [768, 219] width 80 height 14
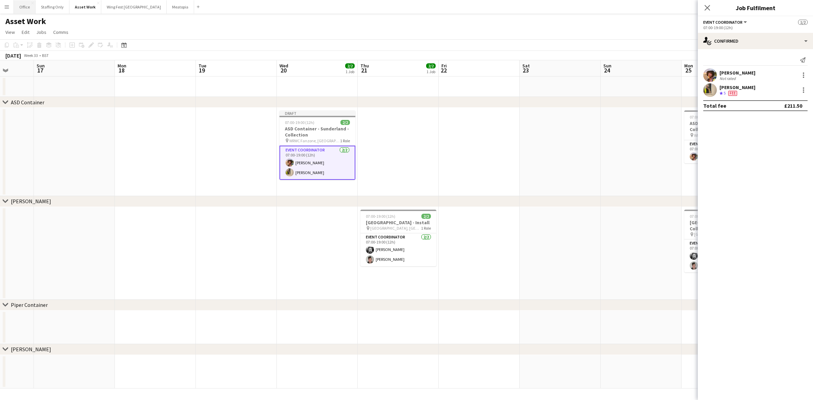
click at [21, 11] on button "Office Close" at bounding box center [25, 6] width 22 height 13
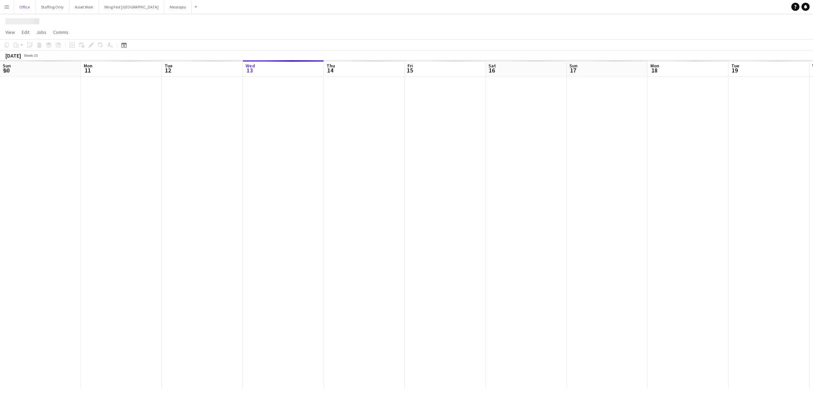
scroll to position [0, 162]
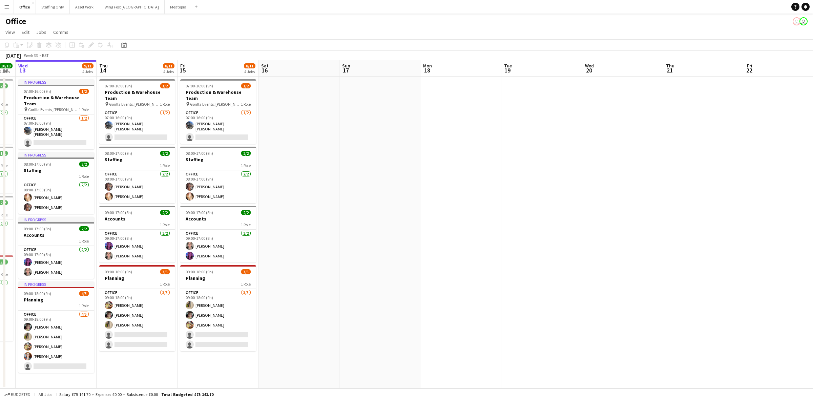
drag, startPoint x: 537, startPoint y: 146, endPoint x: 473, endPoint y: 133, distance: 65.6
click at [473, 133] on app-calendar-viewport "Mon 11 10/10 4 Jobs Tue 12 10/10 4 Jobs Wed 13 9/11 4 Jobs Thu 14 8/11 4 Jobs F…" at bounding box center [406, 224] width 813 height 328
click at [85, 11] on button "Asset Work Close" at bounding box center [84, 6] width 29 height 13
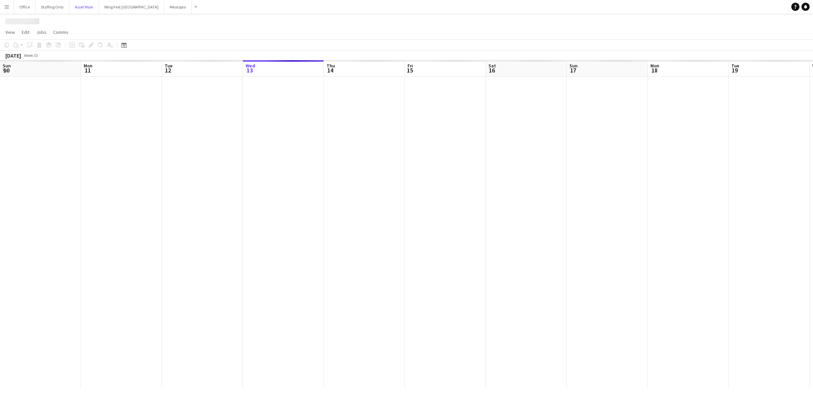
scroll to position [0, 162]
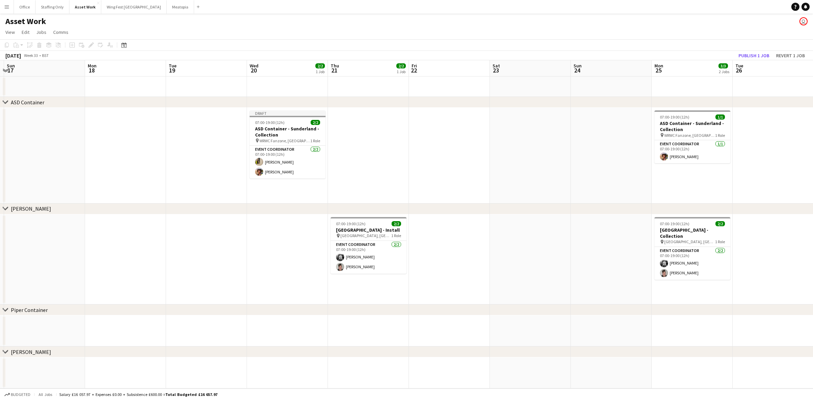
drag, startPoint x: 566, startPoint y: 172, endPoint x: 165, endPoint y: 184, distance: 401.4
click at [165, 184] on app-calendar-viewport "Thu 14 Fri 15 Sat 16 Sun 17 Mon 18 Tue 19 Wed 20 2/2 1 Job Thu 21 2/2 1 Job Fri…" at bounding box center [406, 224] width 813 height 328
drag, startPoint x: 539, startPoint y: 161, endPoint x: 480, endPoint y: 170, distance: 60.0
click at [480, 170] on app-calendar-viewport "Thu 14 Fri 15 Sat 16 Sun 17 Mon 18 Tue 19 Wed 20 2/2 1 Job Thu 21 2/2 1 Job Fri…" at bounding box center [406, 224] width 813 height 328
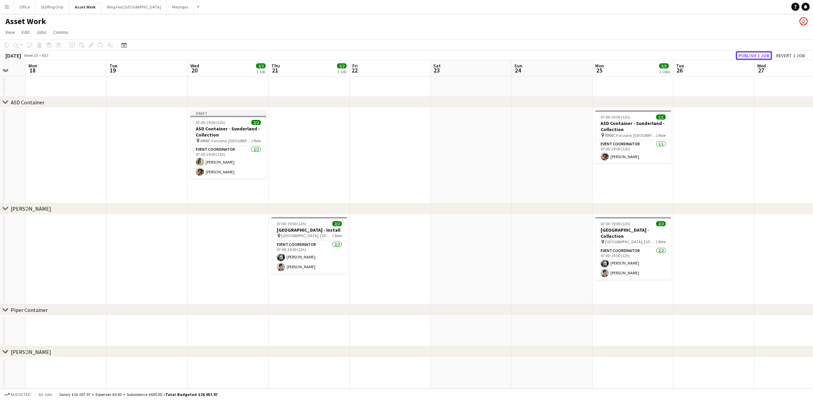
drag, startPoint x: 750, startPoint y: 58, endPoint x: 700, endPoint y: 77, distance: 53.4
click at [542, 58] on button "Publish 1 job" at bounding box center [754, 55] width 36 height 9
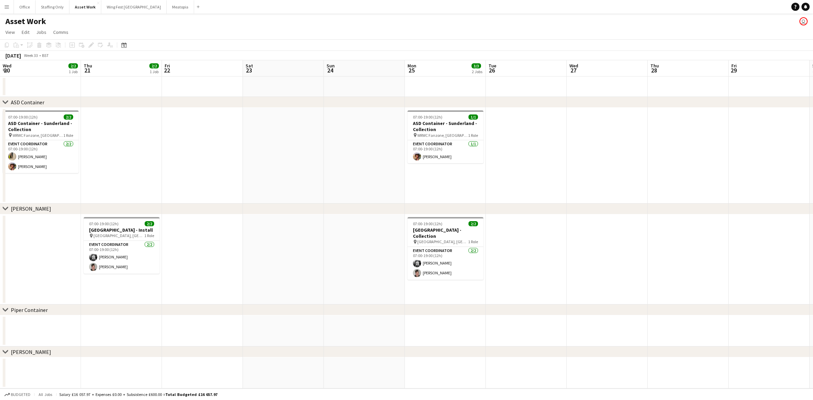
drag, startPoint x: 531, startPoint y: 146, endPoint x: 343, endPoint y: 154, distance: 187.9
click at [343, 154] on app-calendar-viewport "Sun 17 Mon 18 Tue 19 Wed 20 2/2 1 Job Thu 21 2/2 1 Job Fri 22 Sat 23 Sun 24 Mon…" at bounding box center [406, 224] width 813 height 328
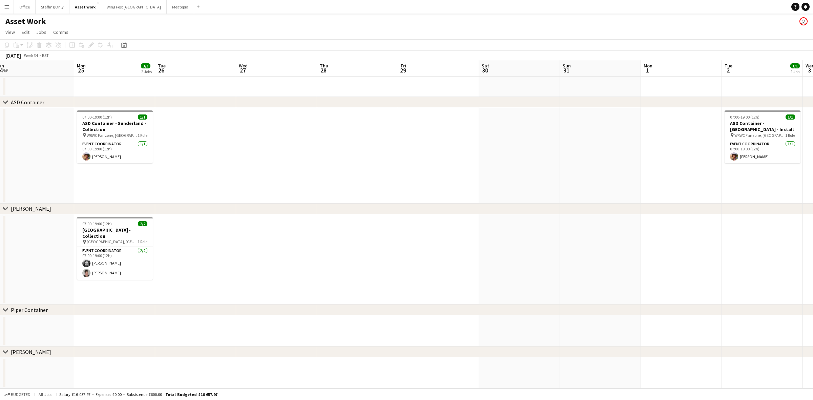
drag, startPoint x: 694, startPoint y: 152, endPoint x: 362, endPoint y: 157, distance: 332.1
click at [362, 157] on app-calendar-viewport "Thu 21 2/2 1 Job Fri 22 Sat 23 Sun 24 Mon 25 3/3 2 Jobs Tue 26 Wed 27 Thu 28 Fr…" at bounding box center [406, 224] width 813 height 328
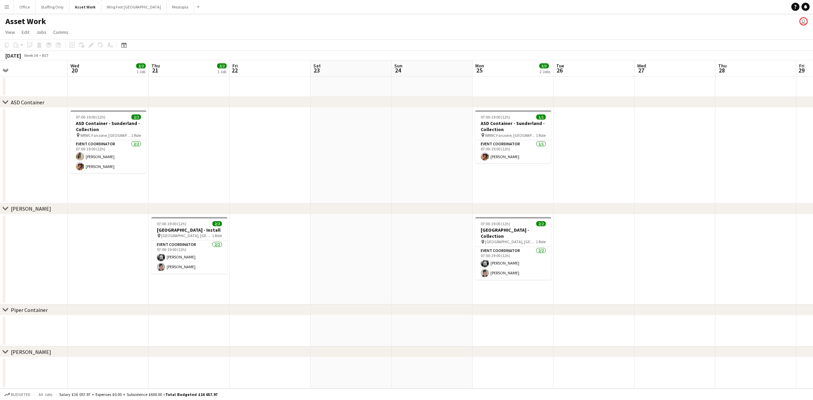
drag, startPoint x: 116, startPoint y: 185, endPoint x: 447, endPoint y: 185, distance: 331.4
click at [447, 185] on app-calendar-viewport "Mon 18 Tue 19 Wed 20 2/2 1 Job Thu 21 2/2 1 Job Fri 22 Sat 23 Sun 24 Mon 25 3/3…" at bounding box center [406, 224] width 813 height 328
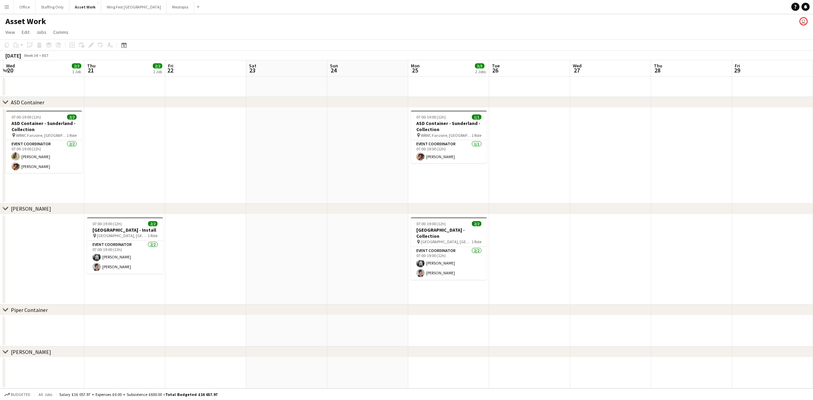
scroll to position [0, 197]
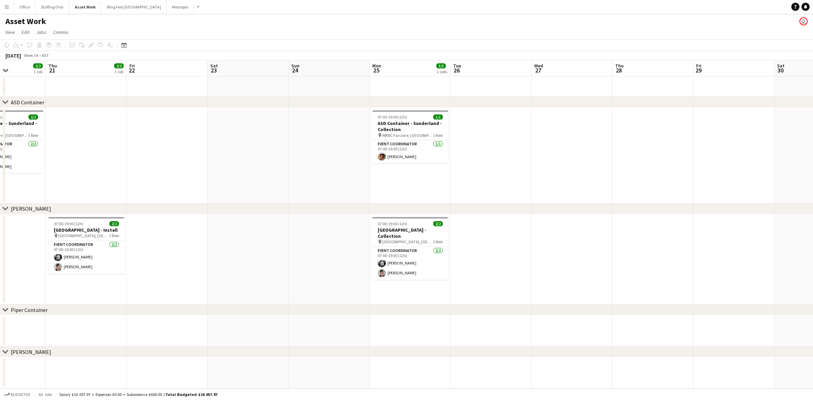
drag, startPoint x: 142, startPoint y: 144, endPoint x: 319, endPoint y: 139, distance: 176.3
click at [319, 139] on app-calendar-viewport "Mon 18 Tue 19 Wed 20 2/2 1 Job Thu 21 2/2 1 Job Fri 22 Sat 23 Sun 24 Mon 25 3/3…" at bounding box center [406, 224] width 813 height 328
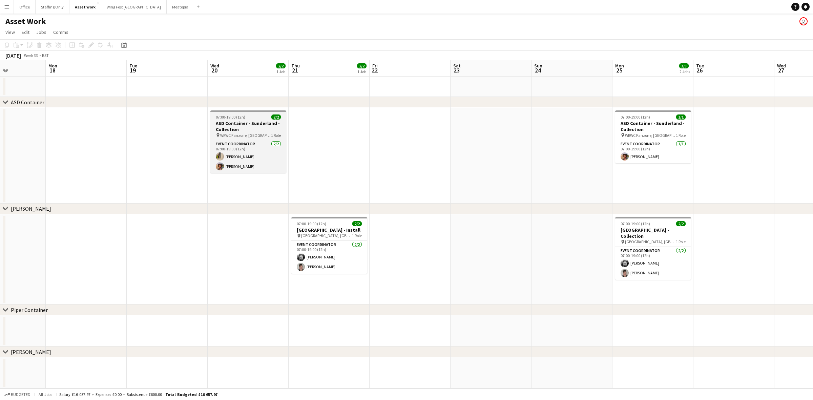
click at [225, 121] on h3 "ASD Container - Sunderland - Collection" at bounding box center [248, 126] width 76 height 12
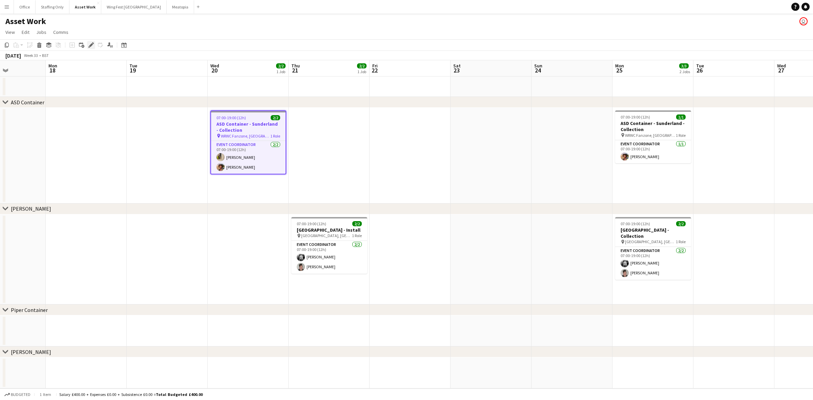
click at [92, 44] on icon at bounding box center [91, 45] width 4 height 4
type input "*******"
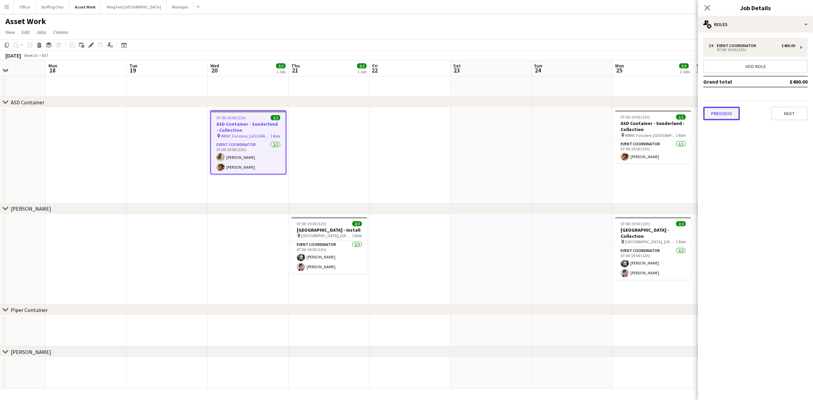
click at [542, 113] on button "Previous" at bounding box center [721, 114] width 37 height 14
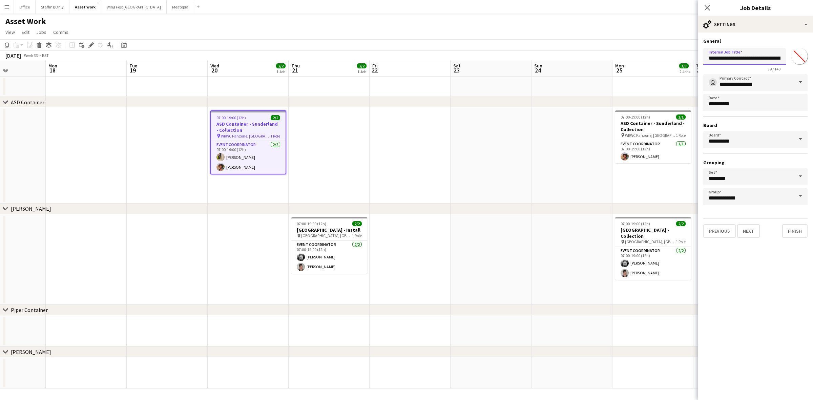
scroll to position [0, 18]
drag, startPoint x: 776, startPoint y: 58, endPoint x: 797, endPoint y: 58, distance: 21.0
click at [542, 58] on div "**********" at bounding box center [755, 58] width 104 height 26
type input "**********"
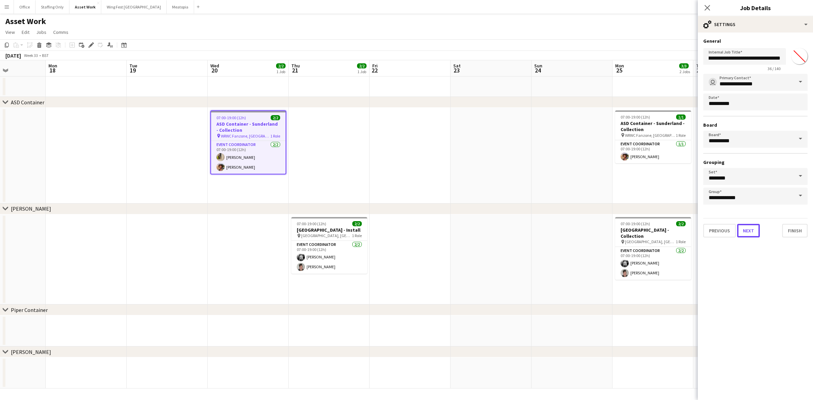
click at [542, 229] on button "Next" at bounding box center [748, 231] width 23 height 14
type input "**********"
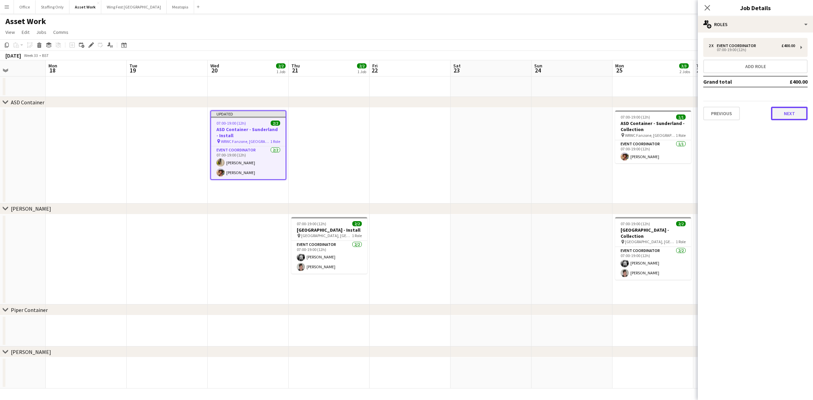
click at [542, 114] on button "Next" at bounding box center [789, 114] width 37 height 14
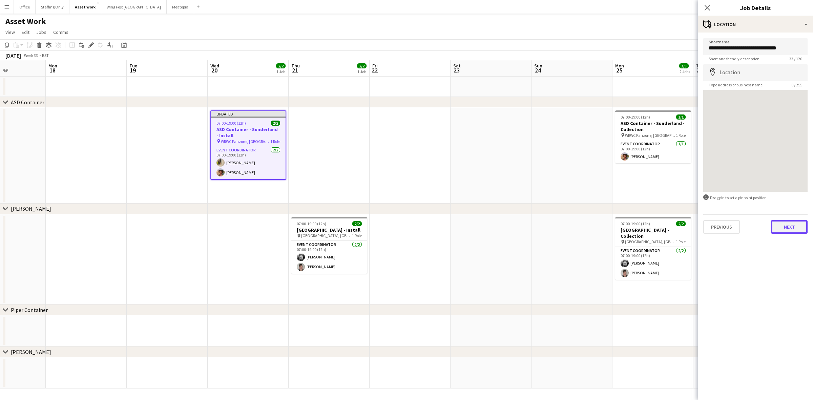
click at [542, 226] on button "Next" at bounding box center [789, 227] width 37 height 14
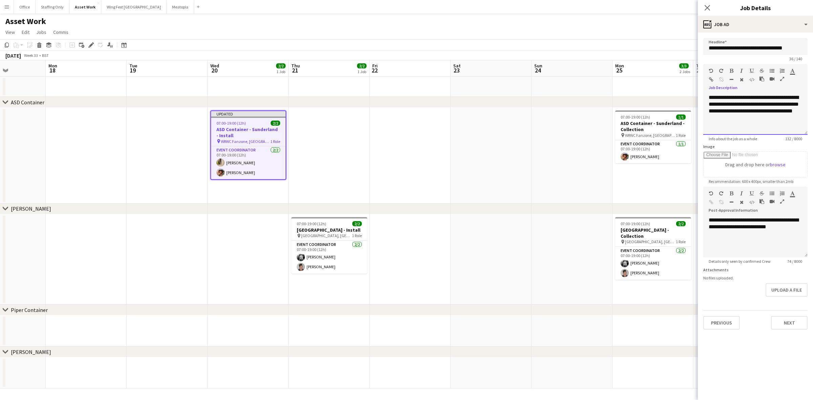
drag, startPoint x: 761, startPoint y: 119, endPoint x: 695, endPoint y: 94, distance: 70.7
click at [542, 94] on body "Menu Boards Boards Boards All jobs Status Workforce Workforce My Workforce Recr…" at bounding box center [406, 200] width 813 height 400
click at [542, 7] on icon "Close pop-in" at bounding box center [707, 7] width 5 height 5
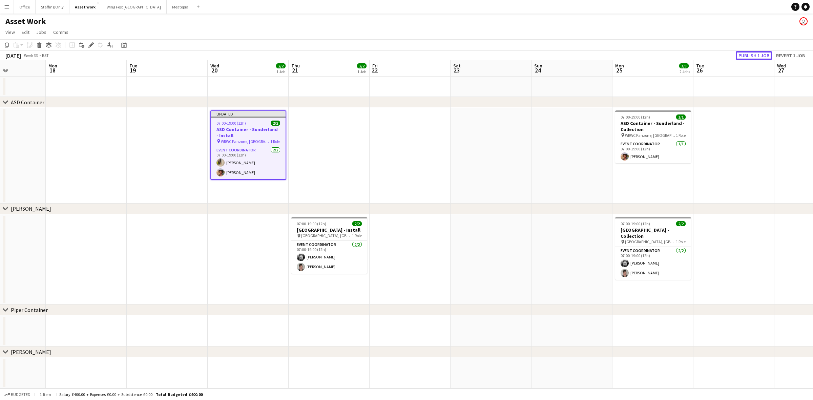
click at [542, 55] on button "Publish 1 job" at bounding box center [754, 55] width 36 height 9
drag, startPoint x: 687, startPoint y: 165, endPoint x: 260, endPoint y: 185, distance: 427.1
click at [260, 185] on app-calendar-viewport "Fri 15 Sat 16 Sun 17 Mon 18 Tue 19 Wed 20 2/2 1 Job Thu 21 2/2 1 Job Fri 22 Sat…" at bounding box center [406, 224] width 813 height 328
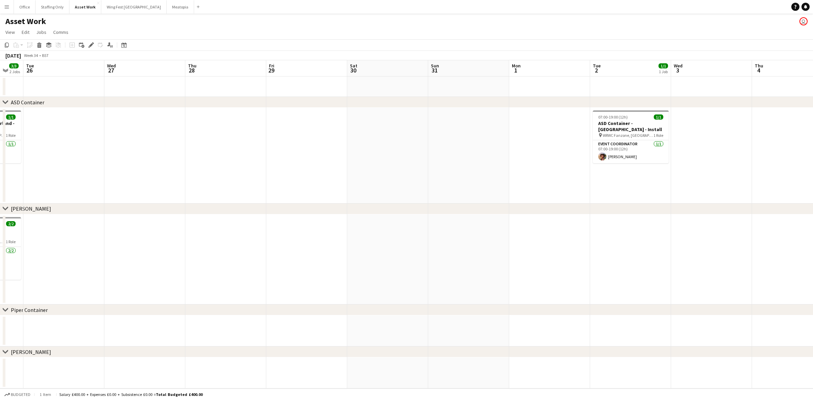
drag, startPoint x: 624, startPoint y: 154, endPoint x: 353, endPoint y: 155, distance: 270.8
click at [353, 155] on app-calendar-viewport "Sat 23 Sun 24 Mon 25 3/3 2 Jobs Tue 26 Wed 27 Thu 28 Fri 29 Sat 30 Sun 31 Mon 1…" at bounding box center [406, 224] width 813 height 328
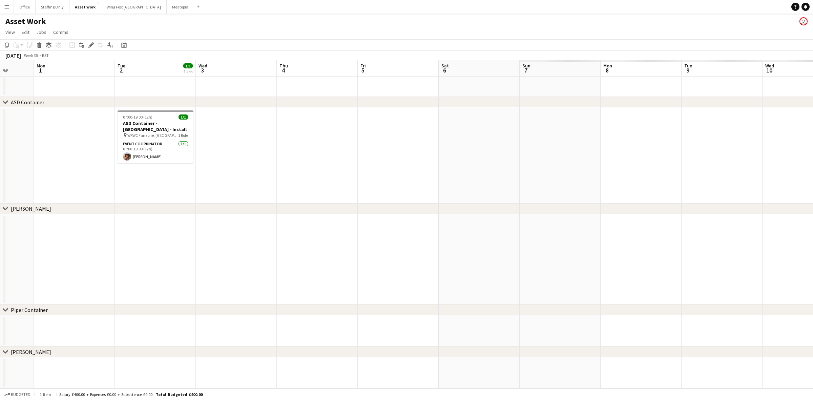
scroll to position [0, 214]
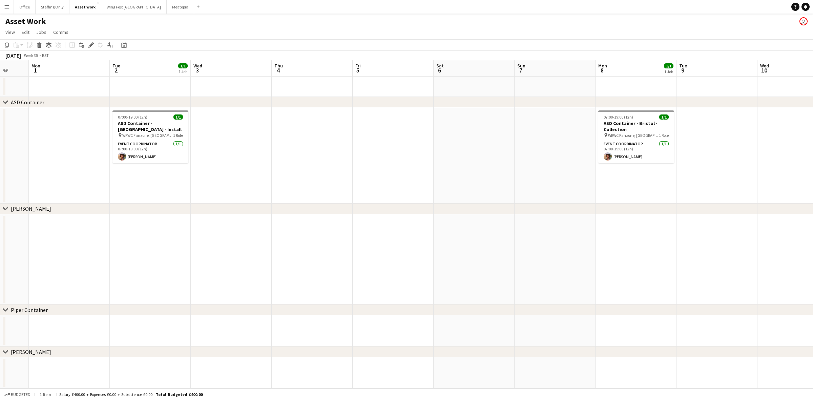
drag, startPoint x: 419, startPoint y: 185, endPoint x: 248, endPoint y: 190, distance: 170.8
click at [248, 190] on app-calendar-viewport "Fri 29 Sat 30 Sun 31 Mon 1 Tue 2 1/1 1 Job Wed 3 Thu 4 Fri 5 Sat 6 Sun 7 Mon 8 …" at bounding box center [406, 224] width 813 height 328
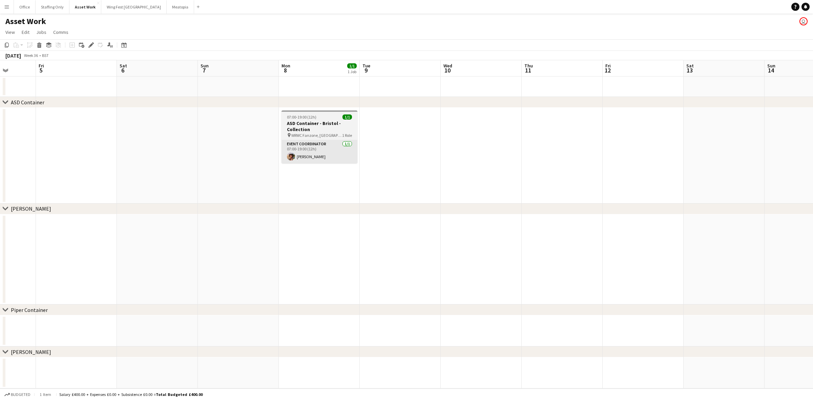
drag, startPoint x: 686, startPoint y: 182, endPoint x: 321, endPoint y: 163, distance: 365.5
click at [372, 197] on app-calendar-viewport "Tue 2 1/1 1 Job Wed 3 Thu 4 Fri 5 Sat 6 Sun 7 Mon 8 1/1 1 Job Tue 9 Wed 10 Thu …" at bounding box center [406, 224] width 813 height 328
click at [294, 123] on h3 "ASD Container - Bristol - Collection" at bounding box center [313, 126] width 76 height 12
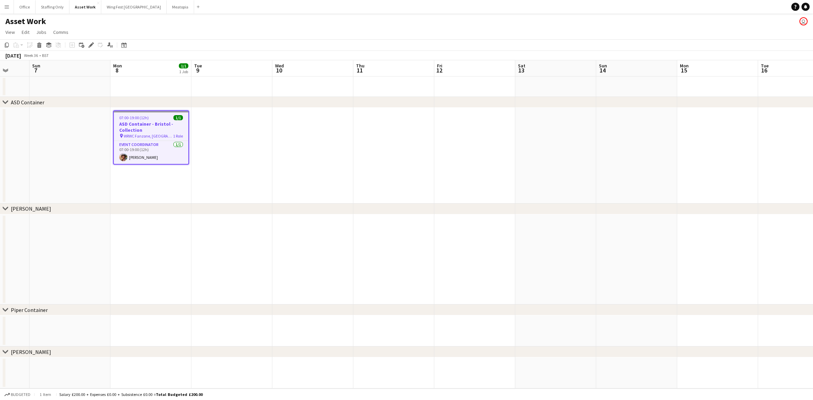
drag, startPoint x: 280, startPoint y: 167, endPoint x: 468, endPoint y: 166, distance: 188.1
click at [278, 167] on app-calendar-viewport "Thu 4 Fri 5 Sat 6 Sun 7 Mon 8 1/1 1 Job Tue 9 Wed 10 Thu 11 Fri 12 Sat 13 Sun 1…" at bounding box center [406, 224] width 813 height 328
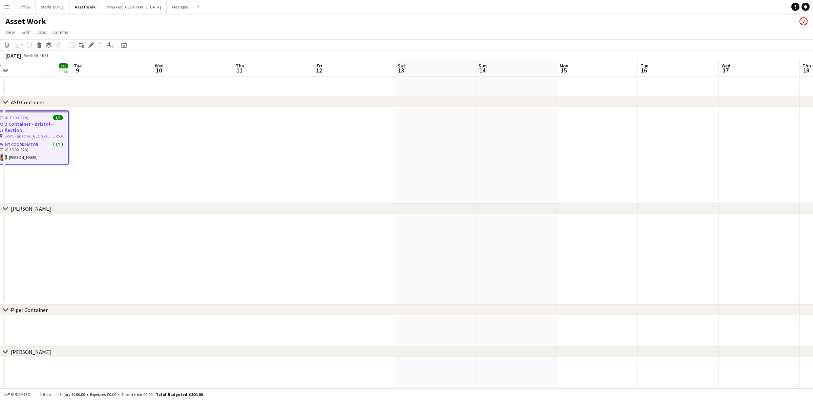
drag, startPoint x: 566, startPoint y: 168, endPoint x: 456, endPoint y: 169, distance: 110.1
click at [455, 170] on app-calendar-viewport "Sat 6 Sun 7 Mon 8 1/1 1 Job Tue 9 Wed 10 Thu 11 Fri 12 Sat 13 Sun 14 Mon 15 Tue…" at bounding box center [406, 224] width 813 height 328
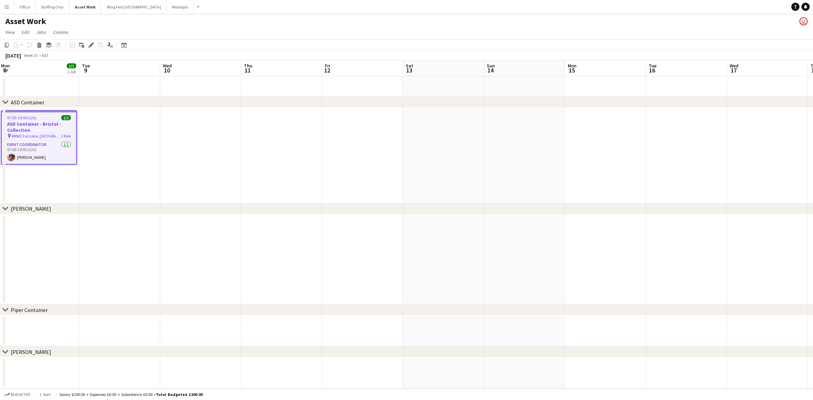
drag, startPoint x: 301, startPoint y: 154, endPoint x: 521, endPoint y: 155, distance: 219.9
click at [521, 155] on app-calendar-viewport "Sat 6 Sun 7 Mon 8 1/1 1 Job Tue 9 Wed 10 Thu 11 Fri 12 Sat 13 Sun 14 Mon 15 Tue…" at bounding box center [406, 224] width 813 height 328
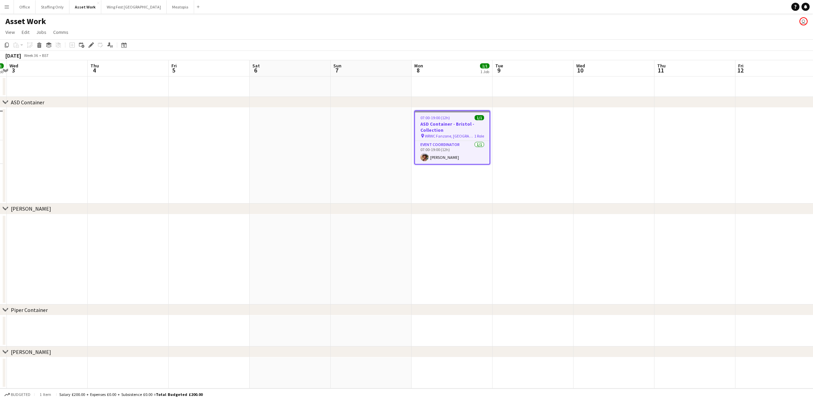
scroll to position [0, 193]
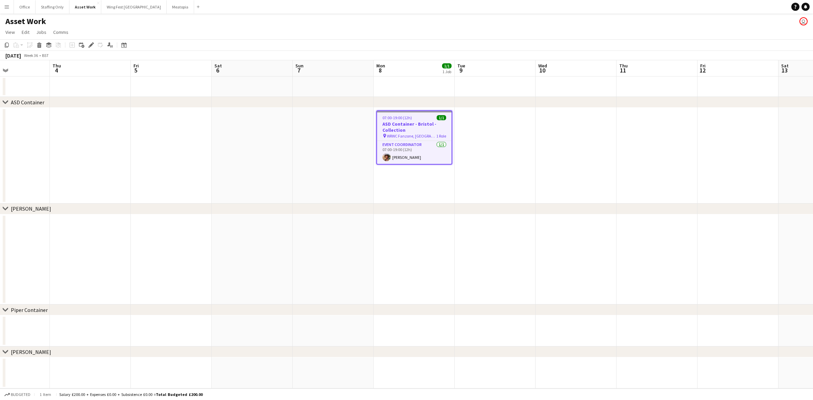
drag, startPoint x: 294, startPoint y: 176, endPoint x: 587, endPoint y: 141, distance: 295.1
click at [542, 142] on app-calendar-viewport "Mon 1 Tue 2 1/1 1 Job Wed 3 Thu 4 Fri 5 Sat 6 Sun 7 Mon 8 1/1 1 Job Tue 9 Wed 1…" at bounding box center [406, 224] width 813 height 328
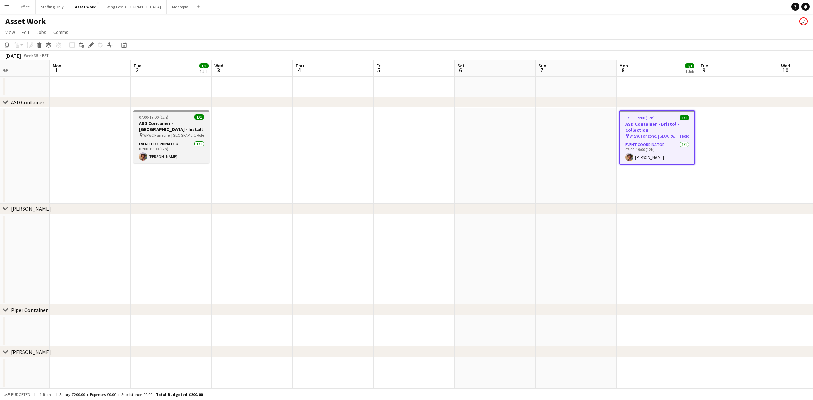
click at [158, 123] on h3 "ASD Container - [GEOGRAPHIC_DATA] - Install" at bounding box center [172, 126] width 76 height 12
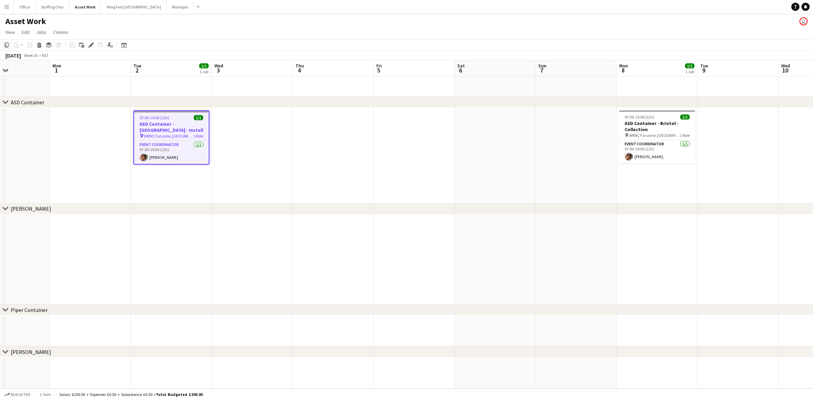
click at [6, 43] on icon at bounding box center [7, 45] width 4 height 5
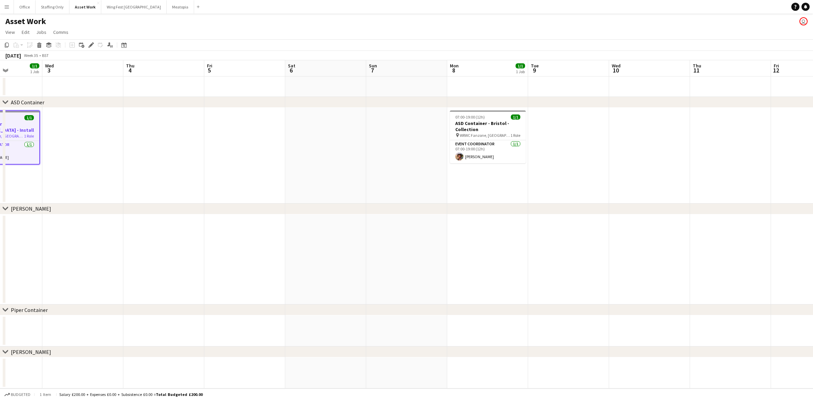
drag, startPoint x: 402, startPoint y: 151, endPoint x: 186, endPoint y: 155, distance: 215.9
click at [150, 154] on app-calendar-viewport "Fri 29 Sat 30 Sun 31 Mon 1 Tue 2 1/1 1 Job Wed 3 Thu 4 Fri 5 Sat 6 Sun 7 Mon 8 …" at bounding box center [406, 224] width 813 height 328
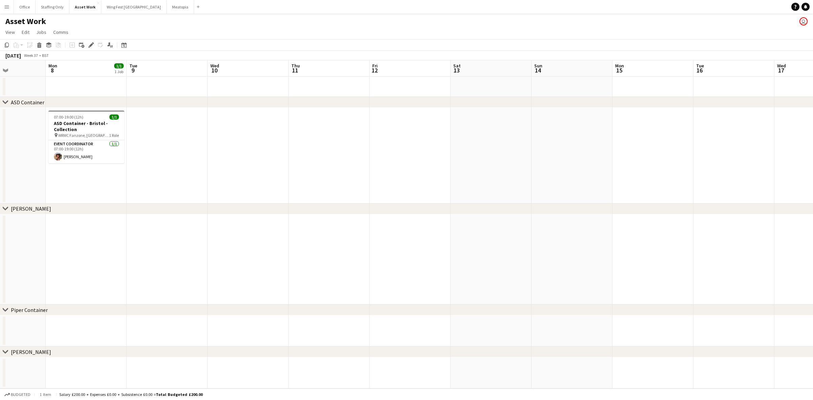
scroll to position [0, 171]
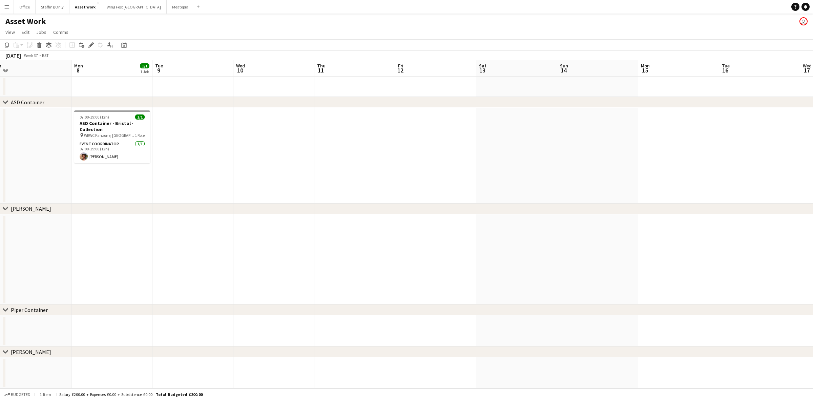
drag, startPoint x: 648, startPoint y: 170, endPoint x: 355, endPoint y: 172, distance: 293.5
click at [355, 172] on app-calendar-viewport "Fri 5 Sat 6 Sun 7 Mon 8 1/1 1 Job Tue 9 Wed 10 Thu 11 Fri 12 Sat 13 Sun 14 Mon …" at bounding box center [406, 224] width 813 height 328
click at [352, 124] on app-date-cell at bounding box center [354, 156] width 81 height 96
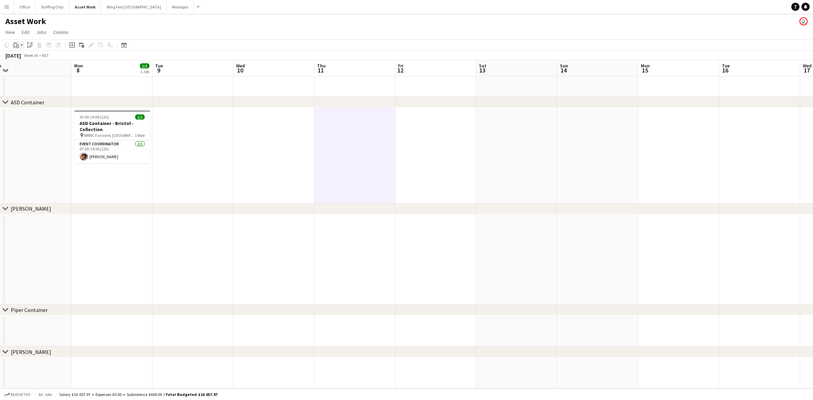
click at [19, 46] on icon at bounding box center [17, 46] width 3 height 3
click at [22, 59] on link "Paste Ctrl+V" at bounding box center [50, 58] width 64 height 6
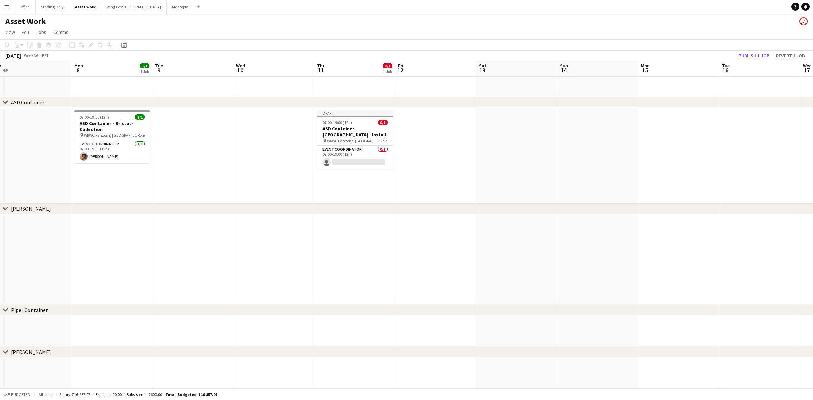
click at [340, 125] on app-job-card "Draft 07:00-19:00 (12h) 0/1 ASD Container - Bristol - Install pin WRWC Fanzone,…" at bounding box center [355, 139] width 76 height 58
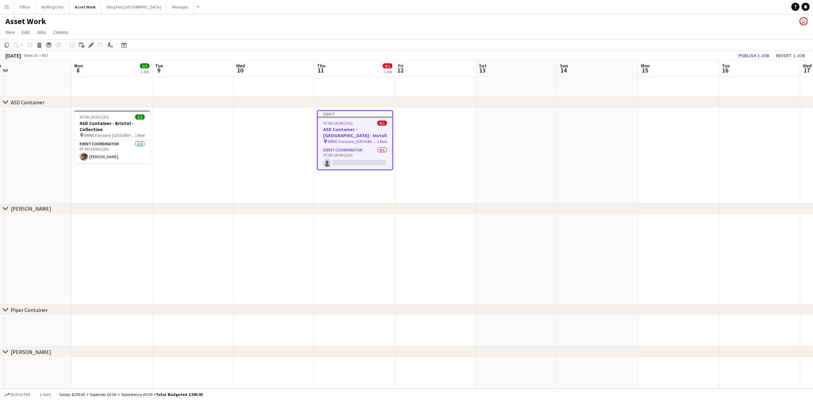
click at [89, 45] on icon "Edit" at bounding box center [90, 44] width 5 height 5
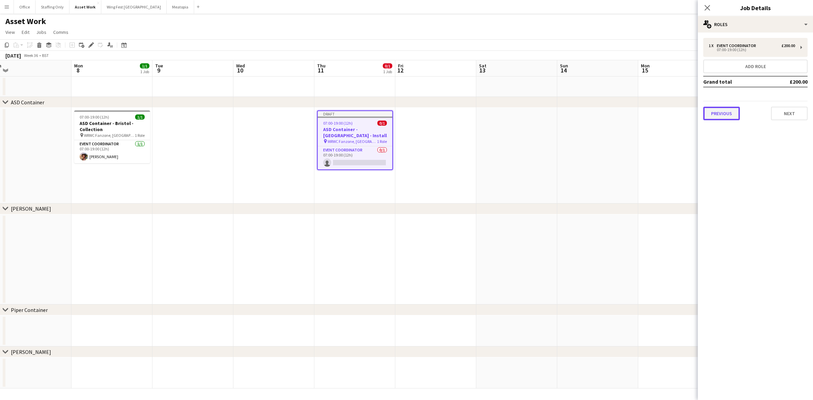
click at [542, 112] on button "Previous" at bounding box center [721, 114] width 37 height 14
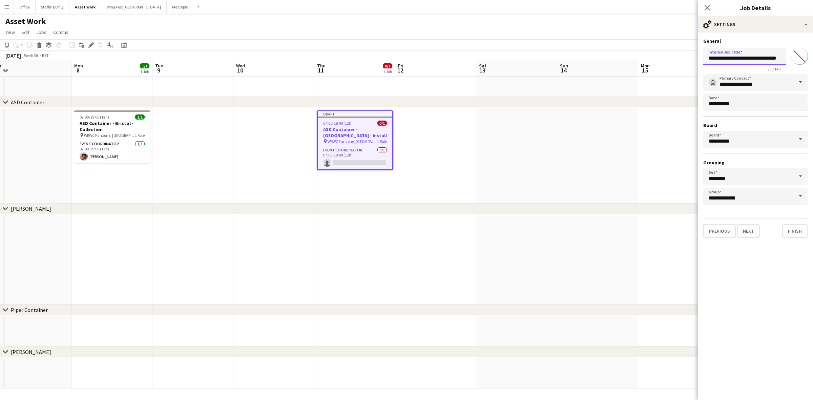
click at [542, 58] on input "**********" at bounding box center [744, 56] width 83 height 17
type input "**********"
click at [542, 231] on button "Next" at bounding box center [748, 231] width 23 height 14
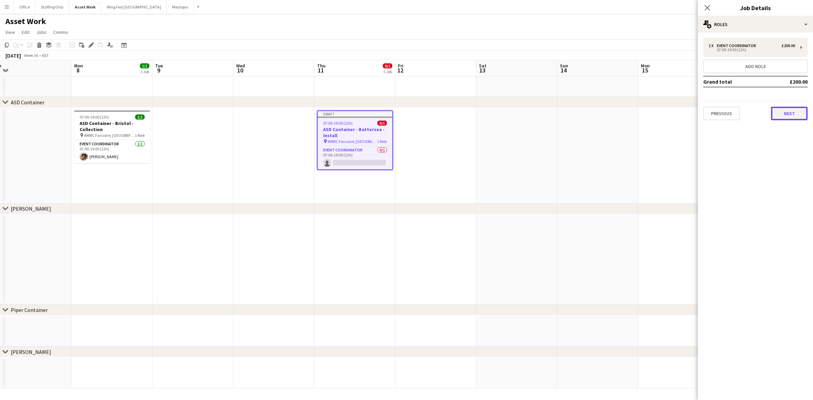
click at [542, 109] on button "Next" at bounding box center [789, 114] width 37 height 14
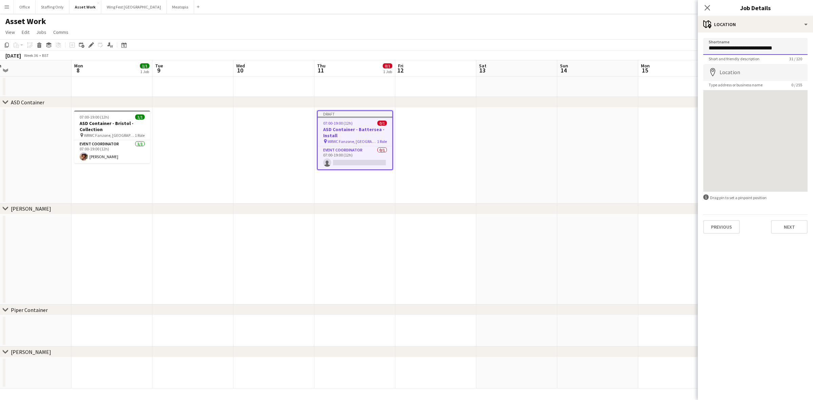
click at [542, 52] on input "**********" at bounding box center [755, 46] width 104 height 17
paste input "*******"
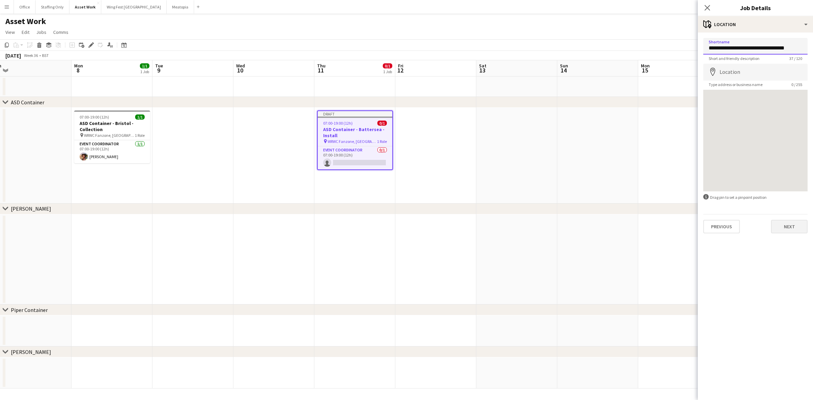
type input "**********"
click at [542, 226] on button "Next" at bounding box center [789, 227] width 37 height 14
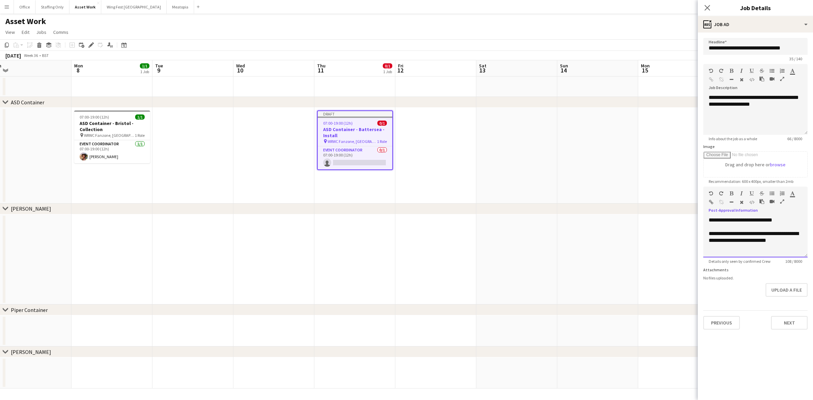
drag, startPoint x: 793, startPoint y: 219, endPoint x: 641, endPoint y: 218, distance: 151.8
click at [542, 218] on body "Menu Boards Boards Boards All jobs Status Workforce Workforce My Workforce Recr…" at bounding box center [406, 200] width 813 height 400
paste div
click at [542, 104] on div "**********" at bounding box center [755, 114] width 104 height 41
click at [368, 180] on app-date-cell "Draft 07:00-19:00 (12h) 0/1 ASD Container - Battersea - Install pin WRWC Fanzon…" at bounding box center [354, 156] width 81 height 96
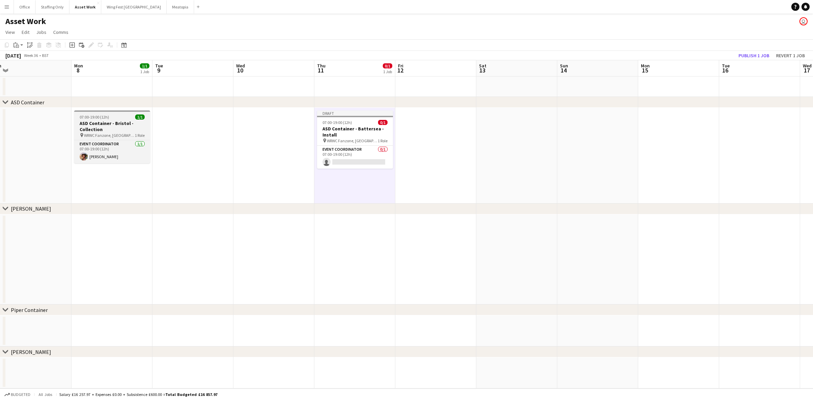
click at [99, 125] on h3 "ASD Container - Bristol - Collection" at bounding box center [112, 126] width 76 height 12
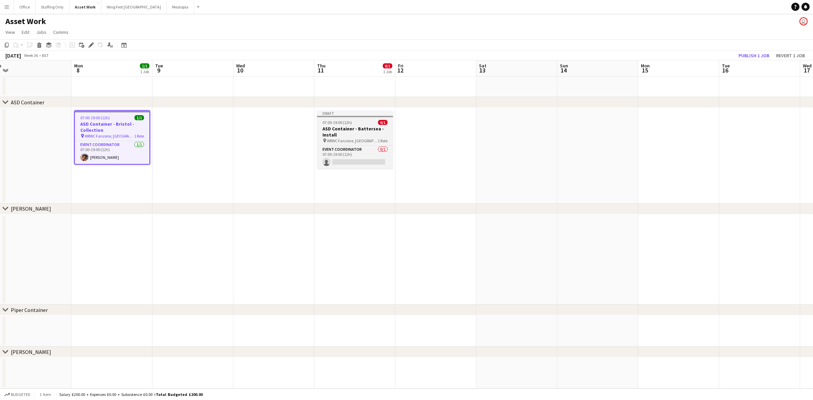
click at [358, 130] on h3 "ASD Container - Battersea - Install" at bounding box center [355, 132] width 76 height 12
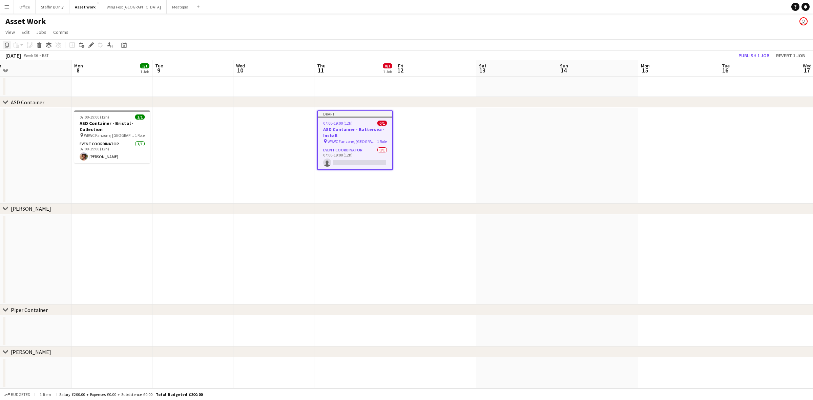
click at [9, 43] on icon "Copy" at bounding box center [6, 44] width 5 height 5
drag, startPoint x: 631, startPoint y: 136, endPoint x: 432, endPoint y: 142, distance: 199.3
click at [422, 142] on app-calendar-viewport "Fri 5 Sat 6 Sun 7 Mon 8 1/1 1 Job Tue 9 Wed 10 Thu 11 0/1 1 Job Fri 12 Sat 13 S…" at bounding box center [406, 224] width 813 height 328
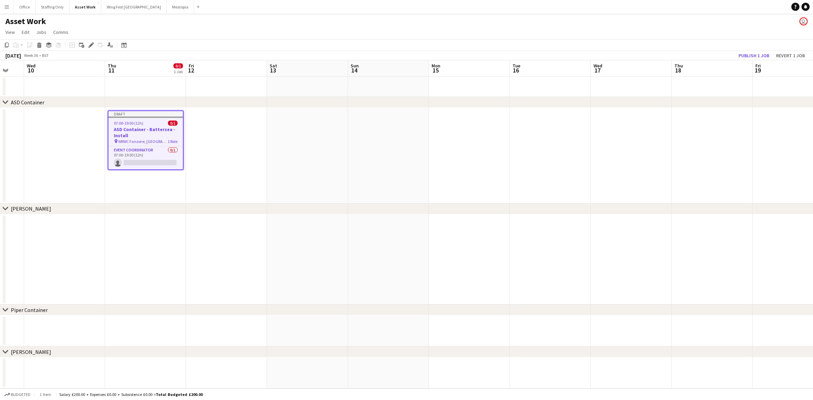
drag, startPoint x: 641, startPoint y: 142, endPoint x: 513, endPoint y: 145, distance: 128.8
click at [507, 146] on app-calendar-viewport "Sun 7 Mon 8 1/1 1 Job Tue 9 Wed 10 Thu 11 0/1 1 Job Fri 12 Sat 13 Sun 14 Mon 15…" at bounding box center [406, 224] width 813 height 328
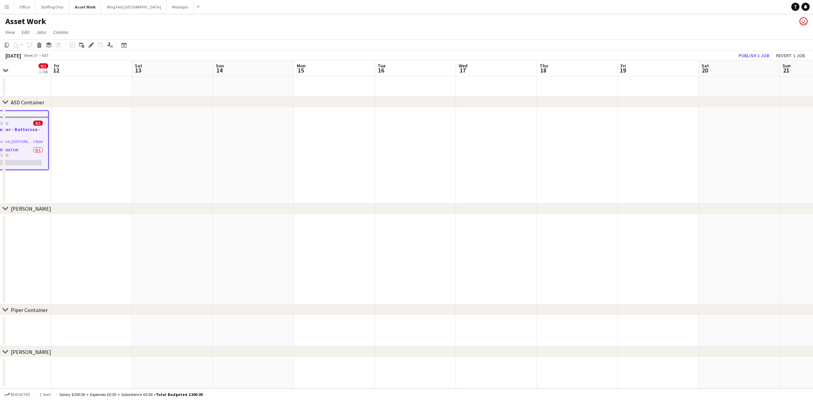
drag, startPoint x: 657, startPoint y: 143, endPoint x: 525, endPoint y: 148, distance: 132.2
click at [525, 148] on app-calendar-viewport "Tue 9 Wed 10 Thu 11 0/1 1 Job Fri 12 Sat 13 Sun 14 Mon 15 Tue 16 Wed 17 Thu 18 …" at bounding box center [406, 224] width 813 height 328
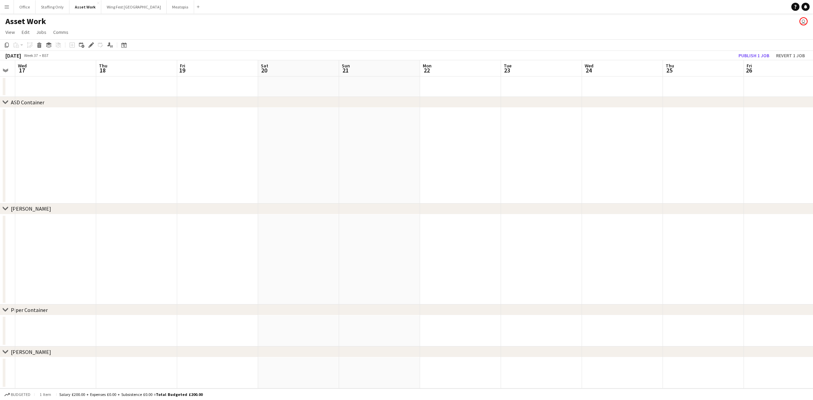
drag, startPoint x: 633, startPoint y: 144, endPoint x: 308, endPoint y: 148, distance: 325.0
click at [308, 148] on app-calendar-viewport "Sat 13 Sun 14 Mon 15 Tue 16 Wed 17 Thu 18 Fri 19 Sat 20 Sun 21 Mon 22 Tue 23 We…" at bounding box center [406, 224] width 813 height 328
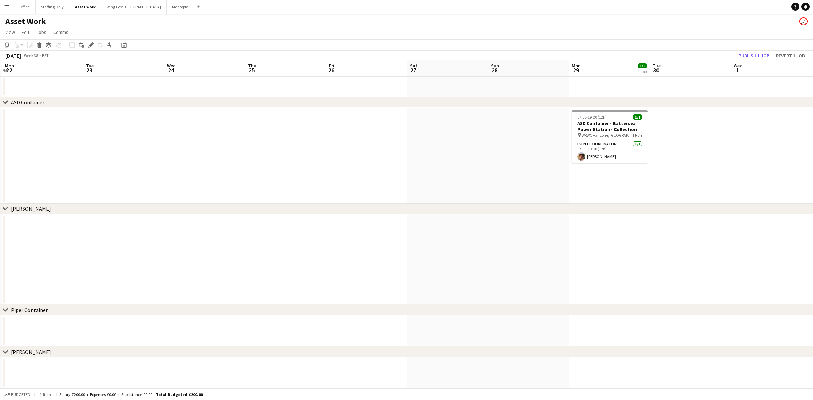
scroll to position [0, 251]
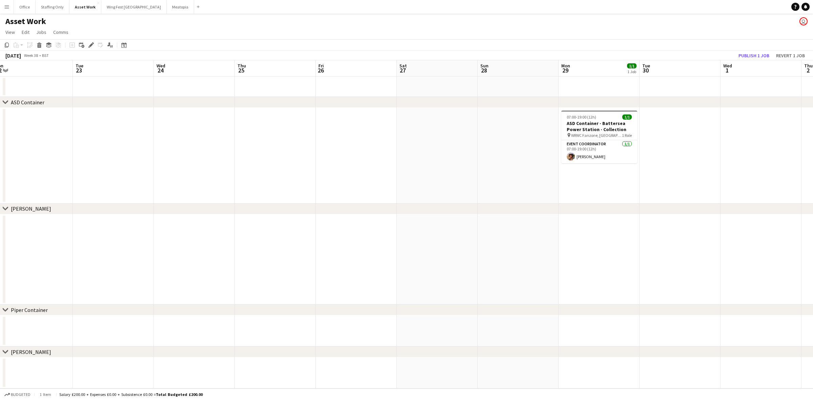
drag, startPoint x: 635, startPoint y: 144, endPoint x: 236, endPoint y: 137, distance: 398.6
click at [236, 137] on app-calendar-viewport "Fri 19 Sat 20 Sun 21 Mon 22 Tue 23 Wed 24 Thu 25 Fri 26 Sat 27 Sun 28 Mon 29 1/…" at bounding box center [406, 224] width 813 height 328
click at [542, 125] on h3 "ASD Container - Battersea Power Station - Collection" at bounding box center [600, 126] width 76 height 12
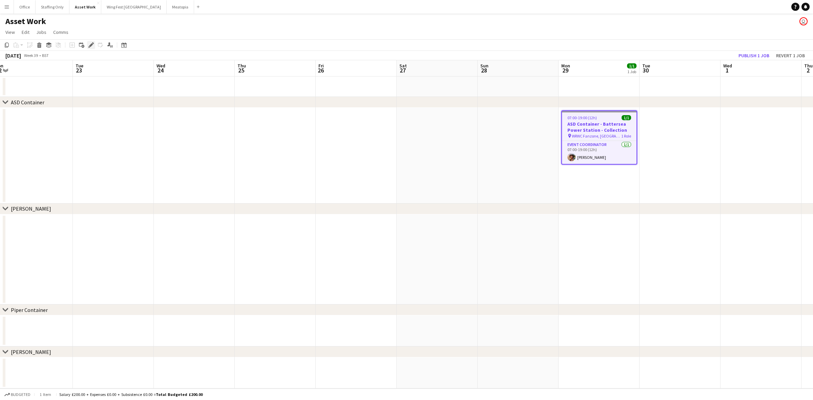
click at [88, 42] on div "Edit" at bounding box center [91, 45] width 8 height 8
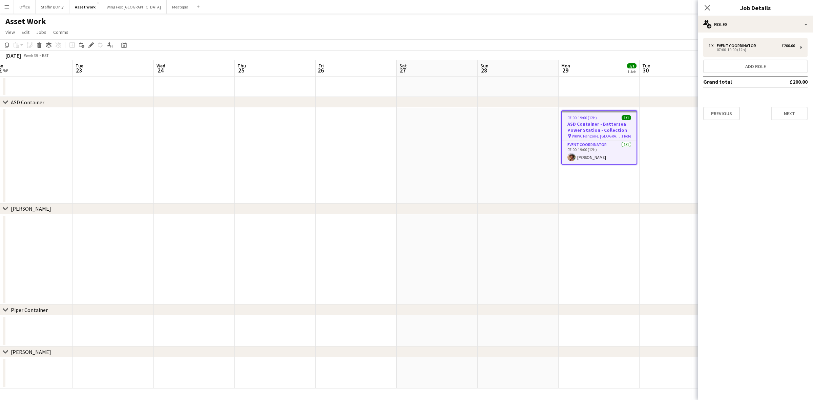
click at [542, 120] on div "1 x Event Coordinator £200.00 07:00-19:00 (12h) Add role Grand total £200.00 Pr…" at bounding box center [755, 79] width 115 height 93
click at [542, 116] on button "Next" at bounding box center [789, 114] width 37 height 14
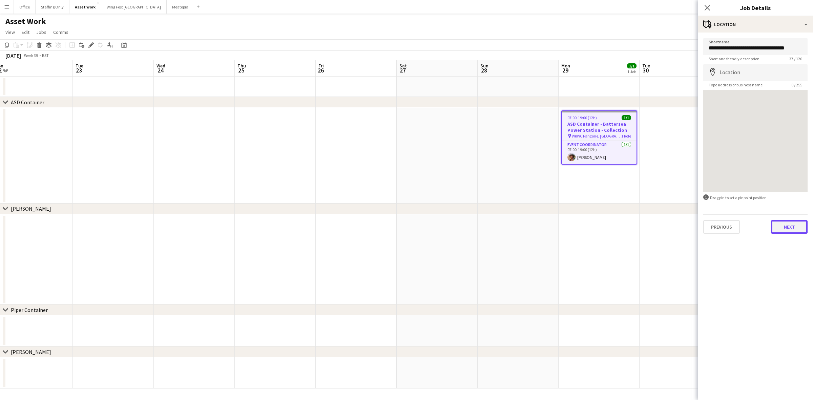
click at [542, 225] on button "Next" at bounding box center [789, 227] width 37 height 14
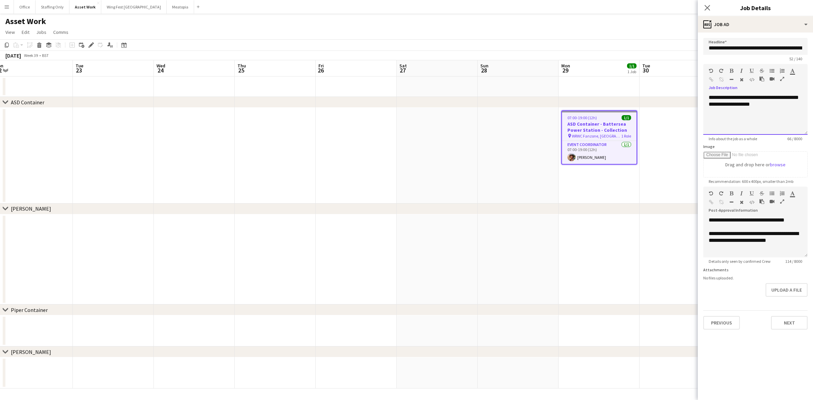
drag, startPoint x: 772, startPoint y: 104, endPoint x: 639, endPoint y: 82, distance: 134.9
click at [542, 82] on body "Menu Boards Boards Boards All jobs Status Workforce Workforce My Workforce Recr…" at bounding box center [406, 200] width 813 height 400
click at [542, 6] on icon at bounding box center [707, 7] width 6 height 6
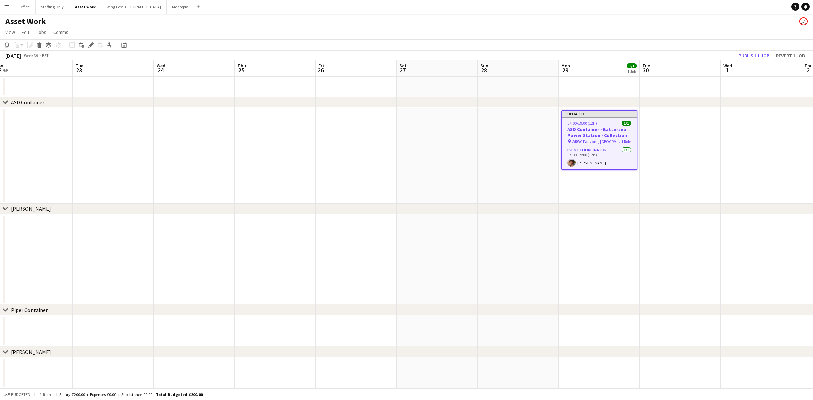
drag, startPoint x: 286, startPoint y: 163, endPoint x: 465, endPoint y: 164, distance: 178.3
click at [465, 164] on app-calendar-viewport "Fri 19 Sat 20 Sun 21 Mon 22 Tue 23 Wed 24 Thu 25 Fri 26 Sat 27 Sun 28 Mon 29 1/…" at bounding box center [406, 224] width 813 height 328
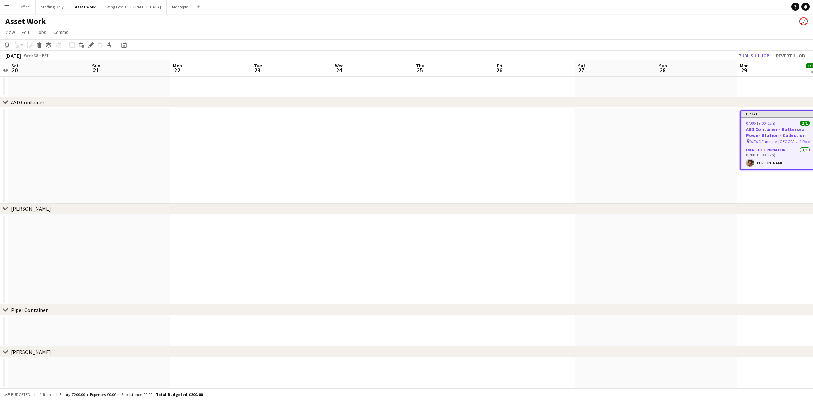
drag, startPoint x: 286, startPoint y: 164, endPoint x: 524, endPoint y: 162, distance: 237.9
click at [524, 162] on app-calendar-viewport "Wed 17 Thu 18 Fri 19 Sat 20 Sun 21 Mon 22 Tue 23 Wed 24 Thu 25 Fri 26 Sat 27 Su…" at bounding box center [406, 224] width 813 height 328
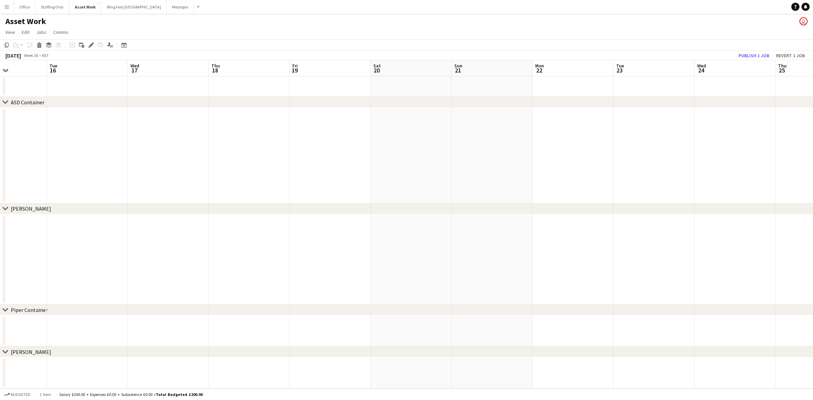
drag, startPoint x: 276, startPoint y: 161, endPoint x: 465, endPoint y: 160, distance: 189.1
click at [465, 160] on app-calendar-viewport "Sun 14 Mon 15 Tue 16 Wed 17 Thu 18 Fri 19 Sat 20 Sun 21 Mon 22 Tue 23 Wed 24 Th…" at bounding box center [406, 224] width 813 height 328
drag, startPoint x: 326, startPoint y: 171, endPoint x: 499, endPoint y: 171, distance: 172.8
click at [499, 171] on app-calendar-viewport "Fri 12 Sat 13 Sun 14 Mon 15 Tue 16 Wed 17 Thu 18 Fri 19 Sat 20 Sun 21 Mon 22 Tu…" at bounding box center [406, 224] width 813 height 328
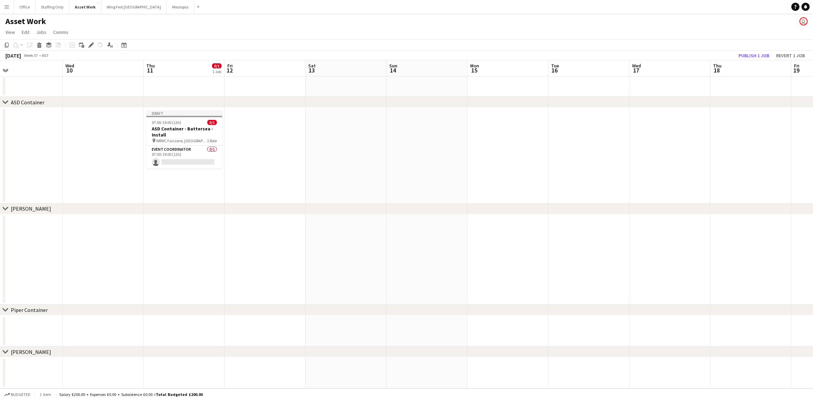
scroll to position [0, 232]
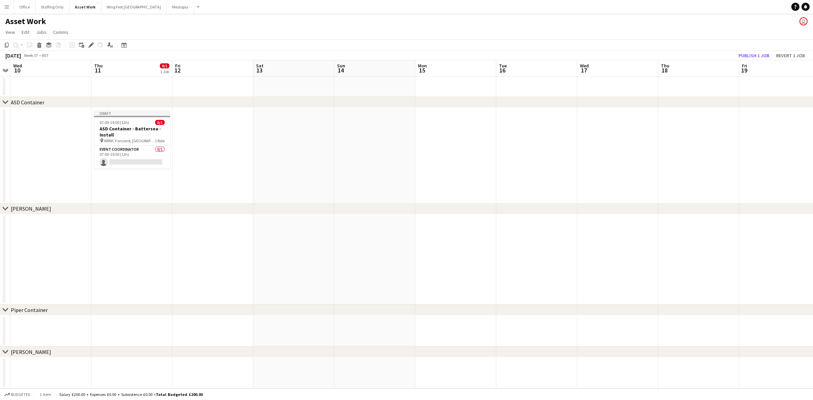
drag, startPoint x: 209, startPoint y: 174, endPoint x: 481, endPoint y: 160, distance: 272.1
click at [481, 160] on app-calendar-viewport "Sun 7 Mon 8 1/1 1 Job Tue 9 Wed 10 Thu 11 0/1 1 Job Fri 12 Sat 13 Sun 14 Mon 15…" at bounding box center [406, 224] width 813 height 328
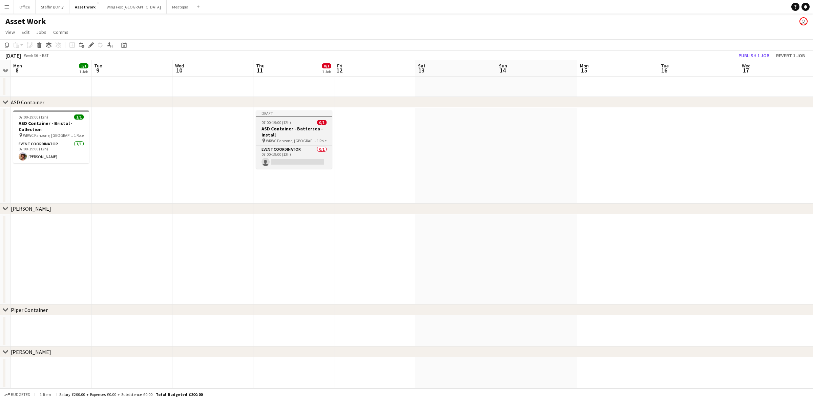
click at [285, 128] on h3 "ASD Container - Battersea - Install" at bounding box center [294, 132] width 76 height 12
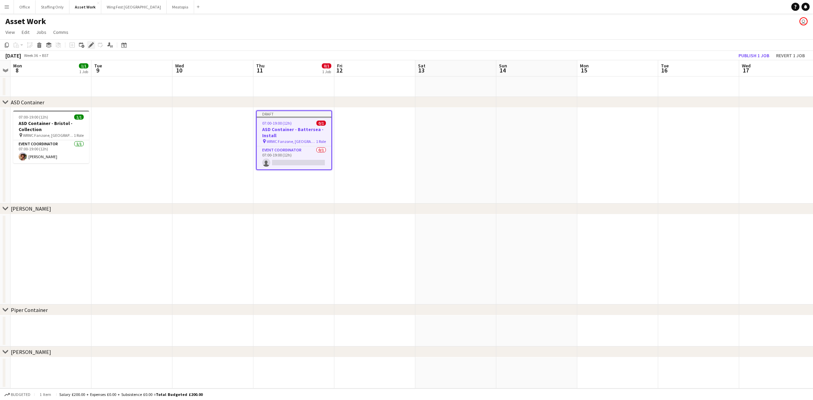
click at [90, 45] on icon at bounding box center [91, 45] width 4 height 4
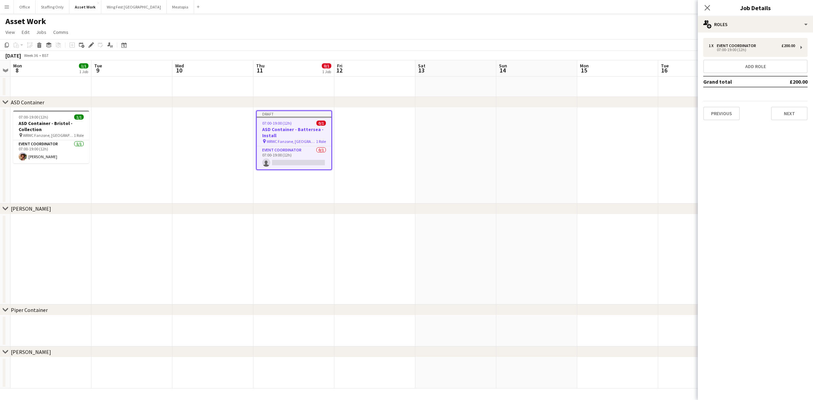
click at [542, 119] on div "1 x Event Coordinator £200.00 07:00-19:00 (12h) Add role Grand total £200.00 Pr…" at bounding box center [755, 79] width 115 height 93
click at [542, 115] on button "Next" at bounding box center [789, 114] width 37 height 14
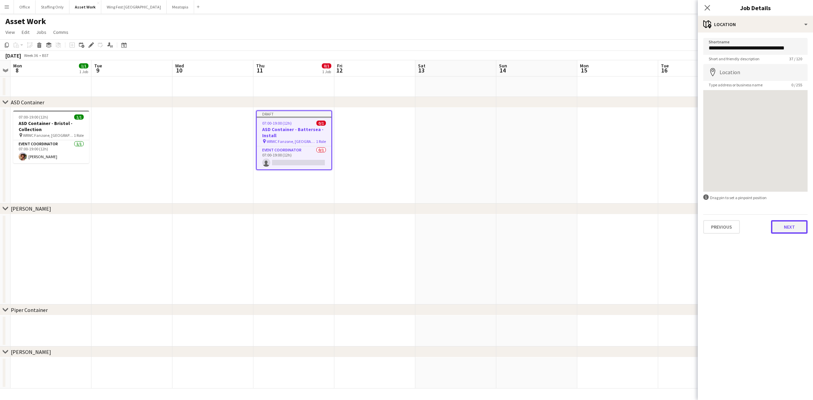
click at [542, 226] on button "Next" at bounding box center [789, 227] width 37 height 14
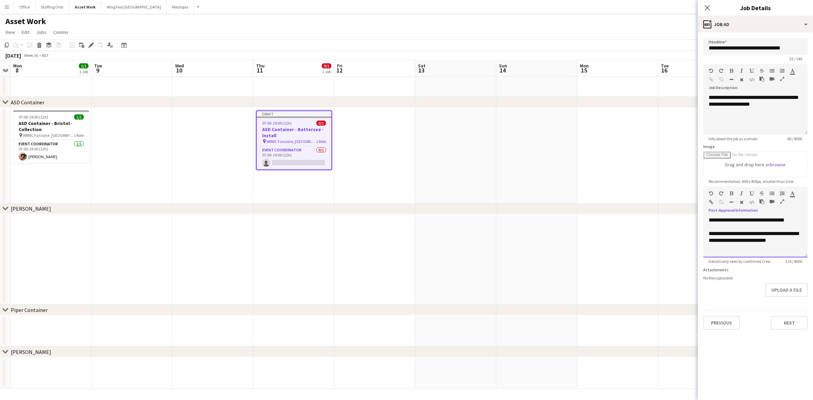
drag, startPoint x: 732, startPoint y: 228, endPoint x: 677, endPoint y: 210, distance: 58.3
click at [542, 210] on body "Menu Boards Boards Boards All jobs Status Workforce Workforce My Workforce Recr…" at bounding box center [406, 200] width 813 height 400
click at [542, 116] on div "**********" at bounding box center [755, 114] width 104 height 41
click at [542, 115] on div "**********" at bounding box center [755, 114] width 104 height 41
drag, startPoint x: 771, startPoint y: 104, endPoint x: 666, endPoint y: 87, distance: 106.5
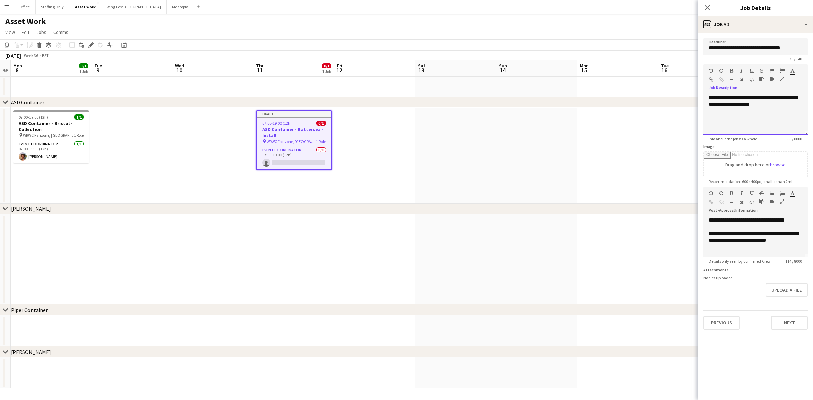
click at [542, 87] on body "Menu Boards Boards Boards All jobs Status Workforce Workforce My Workforce Recr…" at bounding box center [406, 200] width 813 height 400
click at [542, 7] on icon at bounding box center [707, 7] width 6 height 6
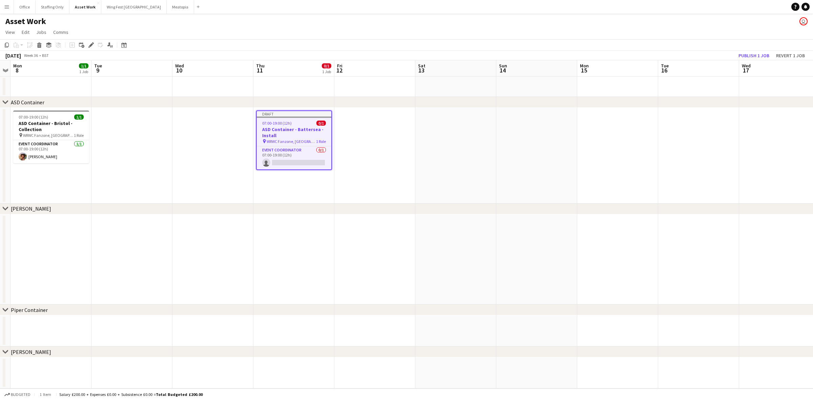
click at [343, 183] on app-date-cell at bounding box center [374, 156] width 81 height 96
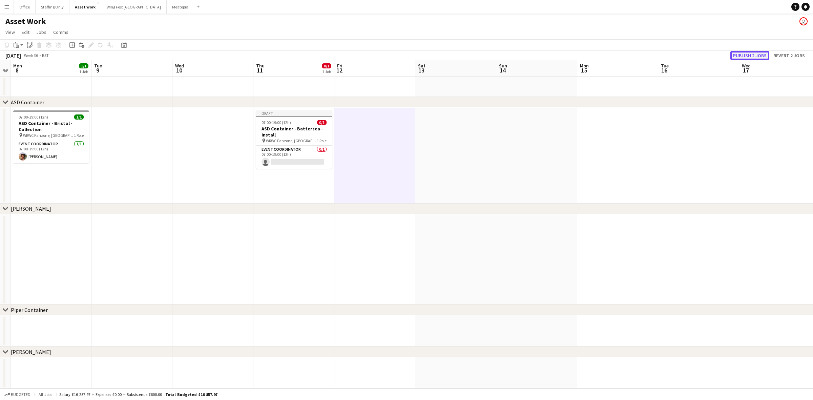
click at [542, 56] on button "Publish 2 jobs" at bounding box center [750, 55] width 39 height 9
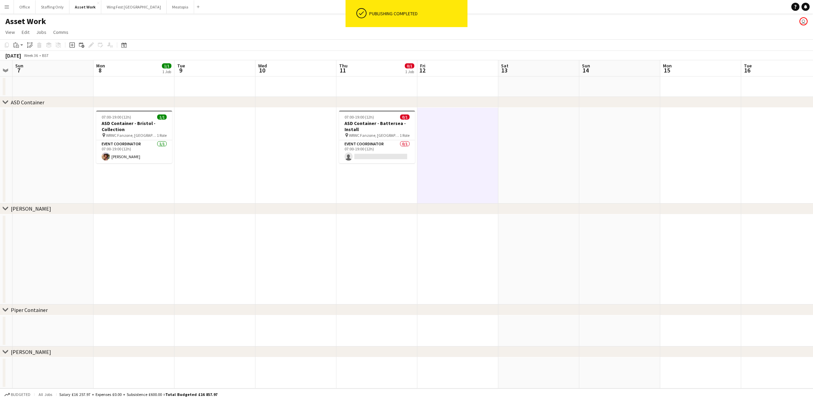
scroll to position [0, 183]
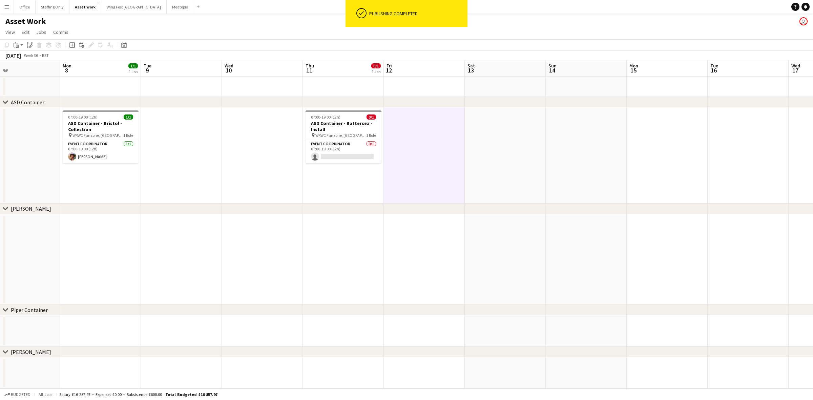
drag, startPoint x: 215, startPoint y: 192, endPoint x: 346, endPoint y: 189, distance: 130.5
click at [346, 189] on app-calendar-viewport "Fri 5 Sat 6 Sun 7 Mon 8 1/1 1 Job Tue 9 Wed 10 Thu 11 0/1 1 Job Fri 12 Sat 13 S…" at bounding box center [406, 224] width 813 height 328
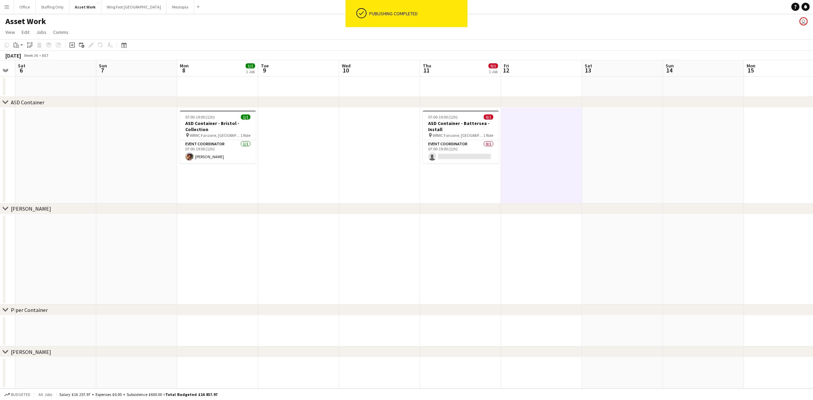
drag, startPoint x: 227, startPoint y: 178, endPoint x: 274, endPoint y: 182, distance: 47.6
click at [274, 182] on app-calendar-viewport "Thu 4 Fri 5 Sat 6 Sun 7 Mon 8 1/1 1 Job Tue 9 Wed 10 Thu 11 0/1 1 Job Fri 12 Sa…" at bounding box center [406, 224] width 813 height 328
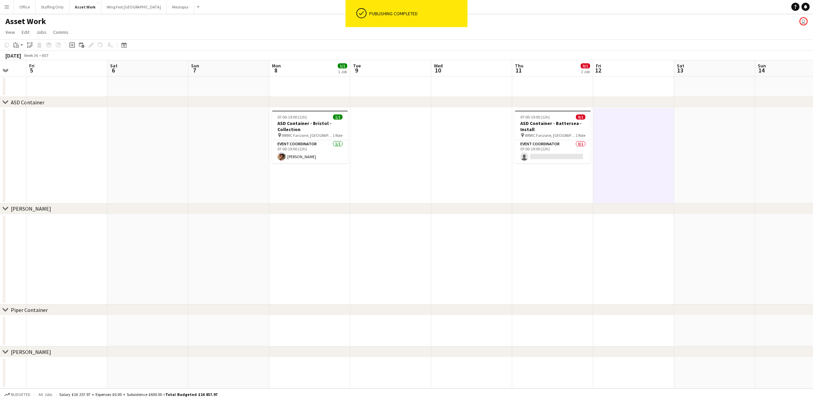
scroll to position [0, 216]
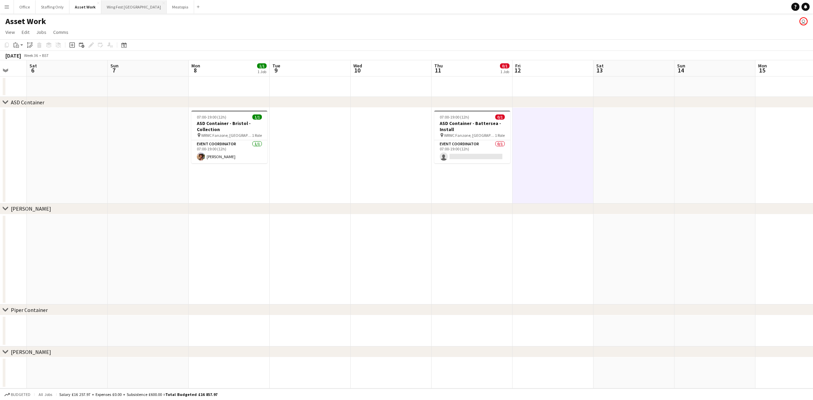
click at [120, 12] on button "Wing Fest [GEOGRAPHIC_DATA] Close" at bounding box center [133, 6] width 65 height 13
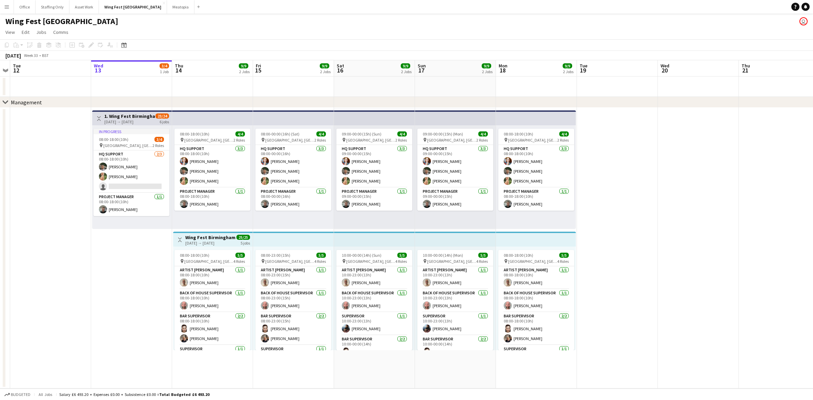
click at [1, 11] on button "Menu" at bounding box center [7, 7] width 14 height 14
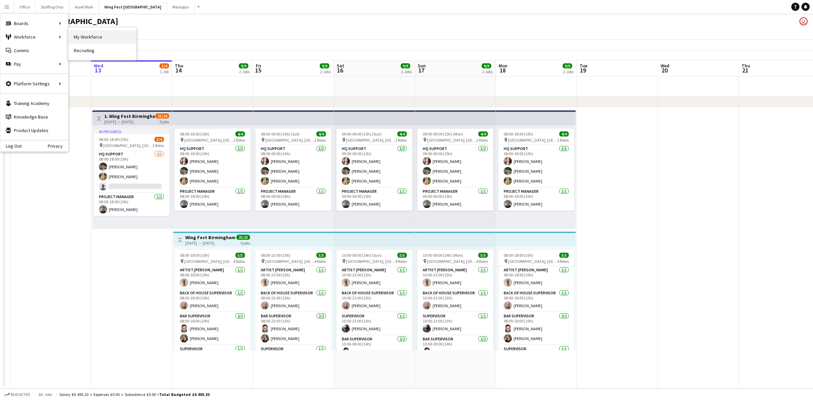
click at [79, 38] on link "My Workforce" at bounding box center [102, 37] width 68 height 14
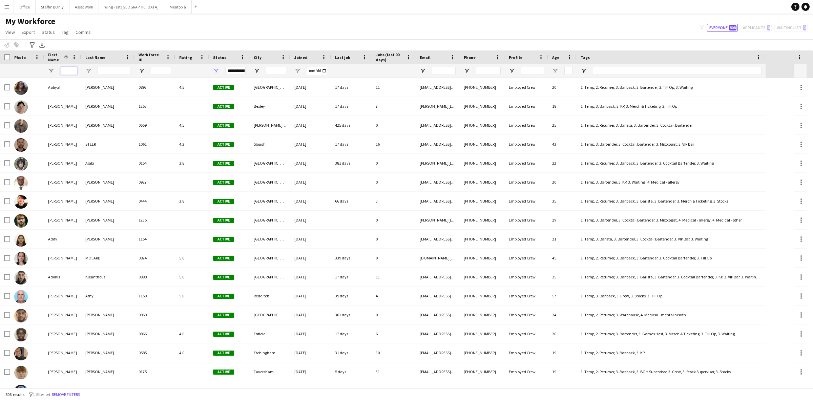
click at [66, 69] on input "First Name Filter Input" at bounding box center [68, 71] width 17 height 8
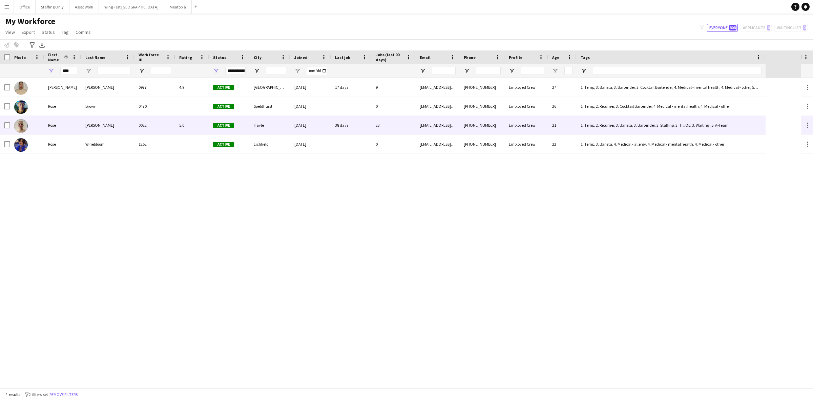
click at [73, 126] on div "Rose" at bounding box center [62, 125] width 37 height 19
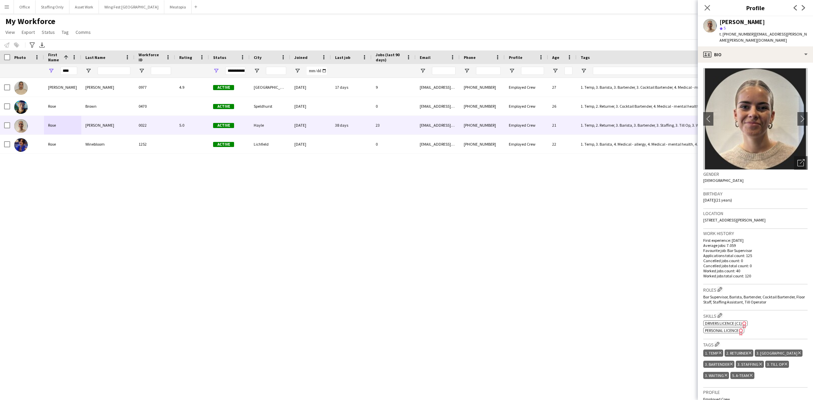
click at [542, 282] on span "Personal Licence" at bounding box center [722, 330] width 34 height 5
drag, startPoint x: 72, startPoint y: 72, endPoint x: 26, endPoint y: 68, distance: 45.2
click at [29, 68] on div "**********" at bounding box center [383, 71] width 766 height 14
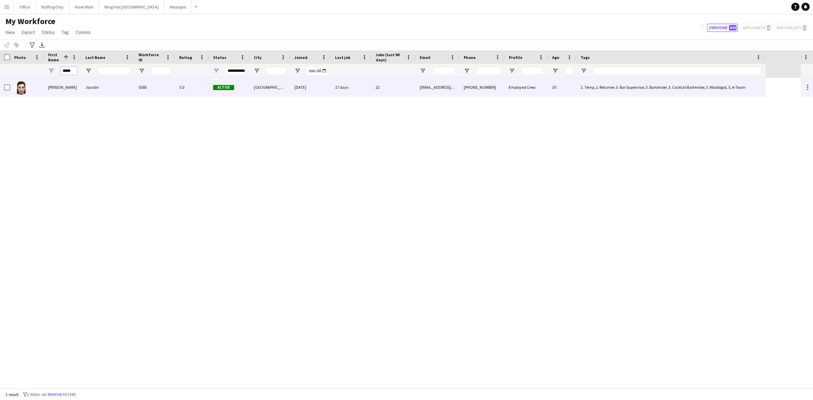
type input "*****"
click at [45, 84] on div "[PERSON_NAME]" at bounding box center [62, 87] width 37 height 19
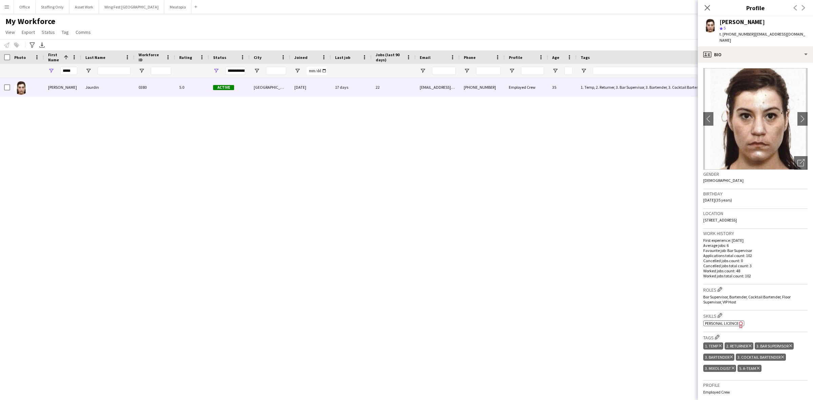
click at [542, 282] on span "Personal Licence" at bounding box center [722, 323] width 34 height 5
drag, startPoint x: 77, startPoint y: 68, endPoint x: 48, endPoint y: 67, distance: 28.8
click at [48, 67] on div "*****" at bounding box center [62, 71] width 37 height 14
drag, startPoint x: 76, startPoint y: 70, endPoint x: 50, endPoint y: 63, distance: 26.8
click at [50, 63] on div "Workforce Details Photo First Name 1" at bounding box center [383, 63] width 766 height 27
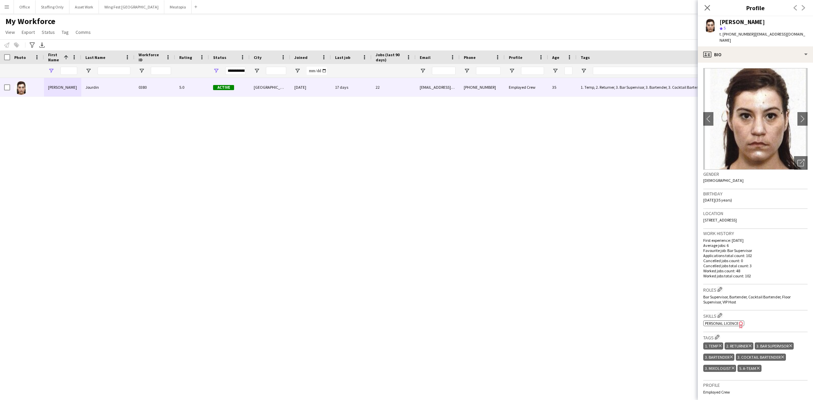
click at [161, 129] on div "[PERSON_NAME] 0380 5.0 Active [GEOGRAPHIC_DATA] [DATE] 17 days 22 [EMAIL_ADDRES…" at bounding box center [400, 233] width 801 height 310
